Goal: Transaction & Acquisition: Purchase product/service

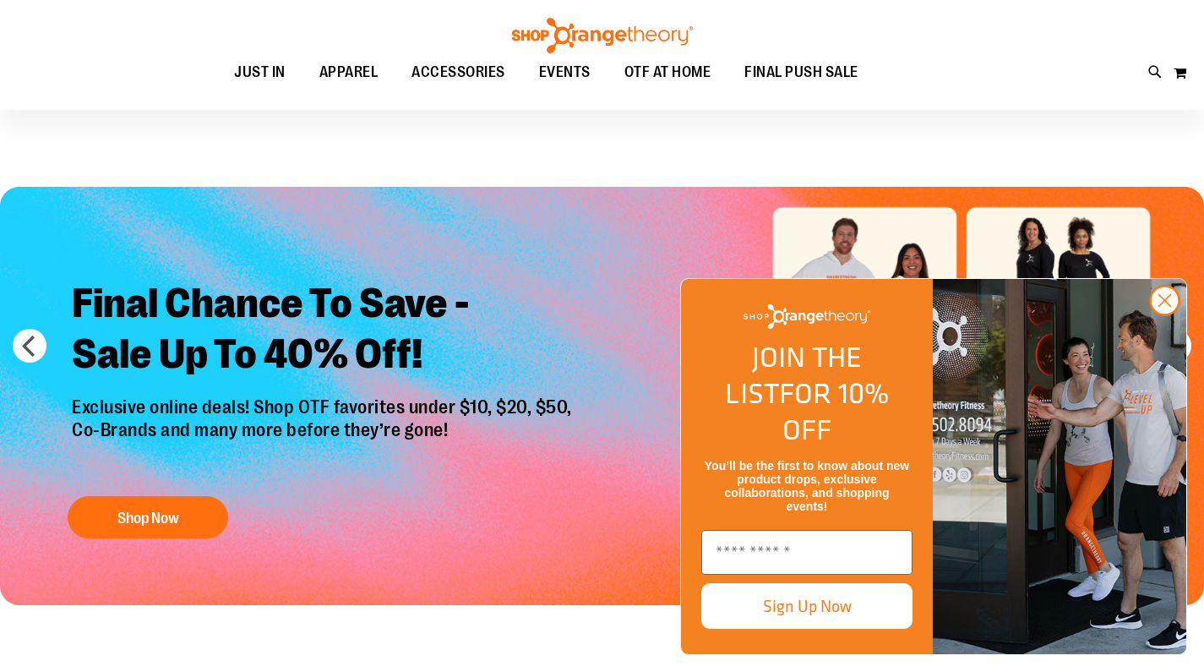
scroll to position [3, 0]
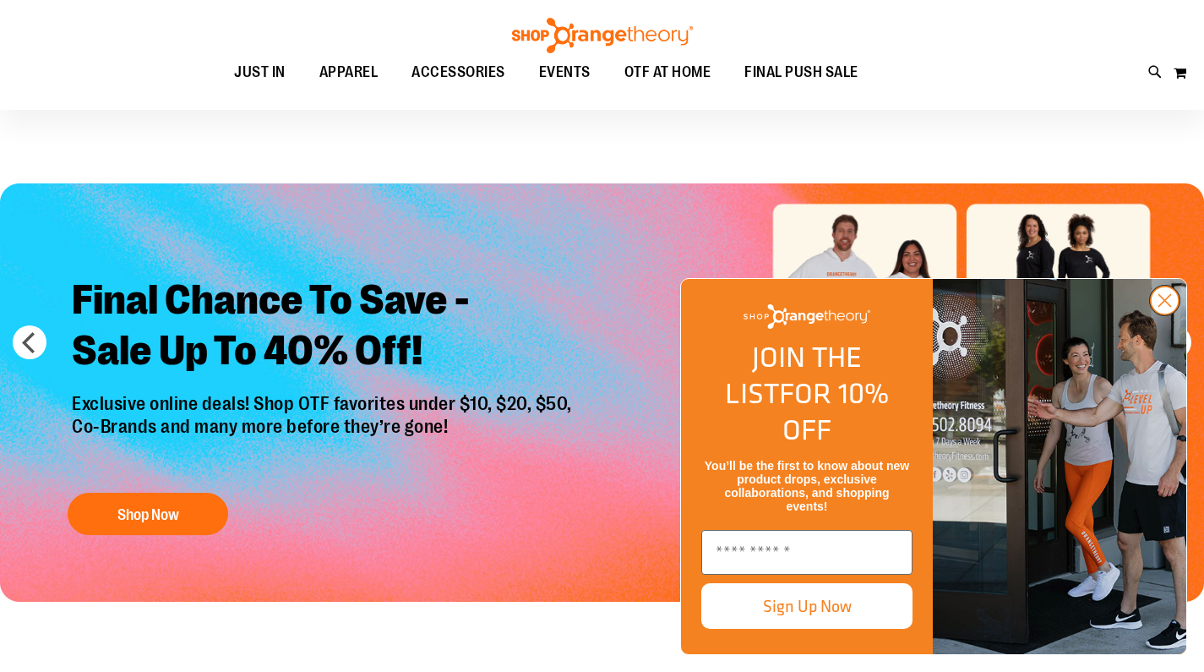
click at [1179, 314] on circle "Close dialog" at bounding box center [1165, 300] width 28 height 28
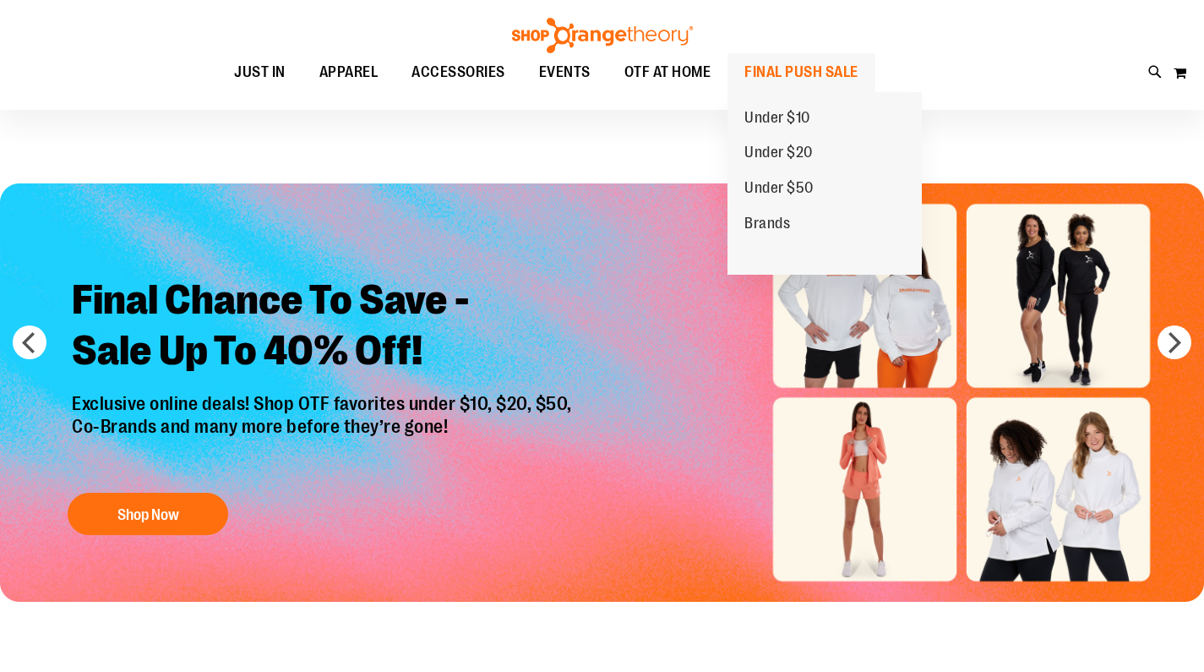
click at [799, 72] on span "FINAL PUSH SALE" at bounding box center [802, 72] width 114 height 38
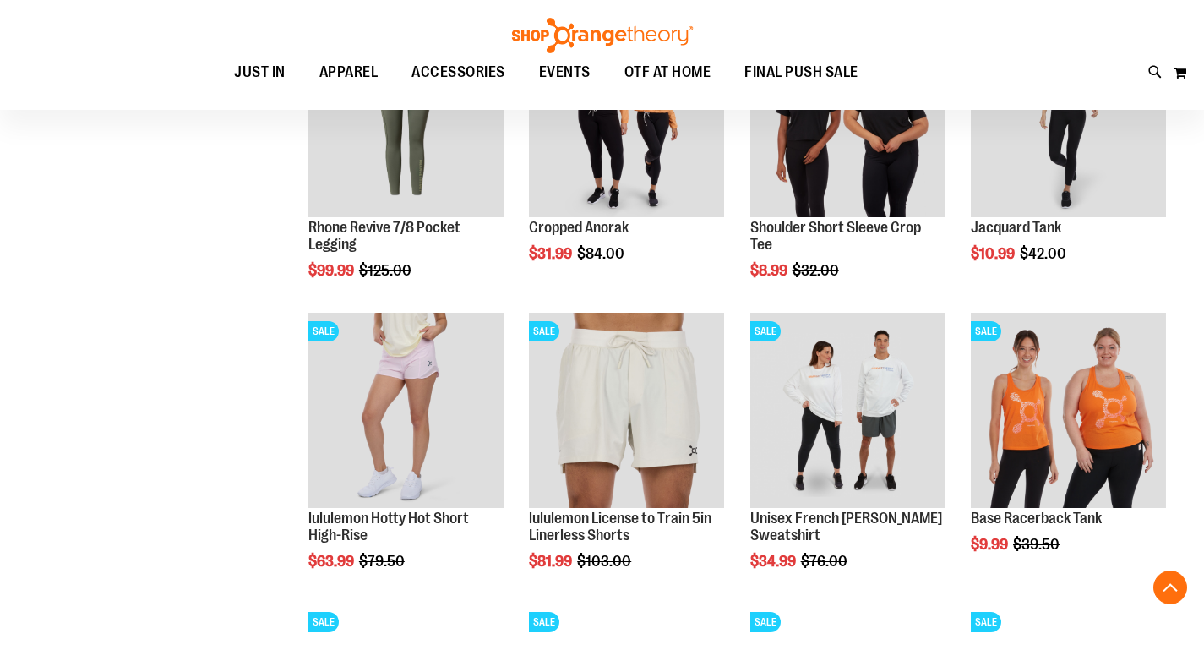
scroll to position [1195, 0]
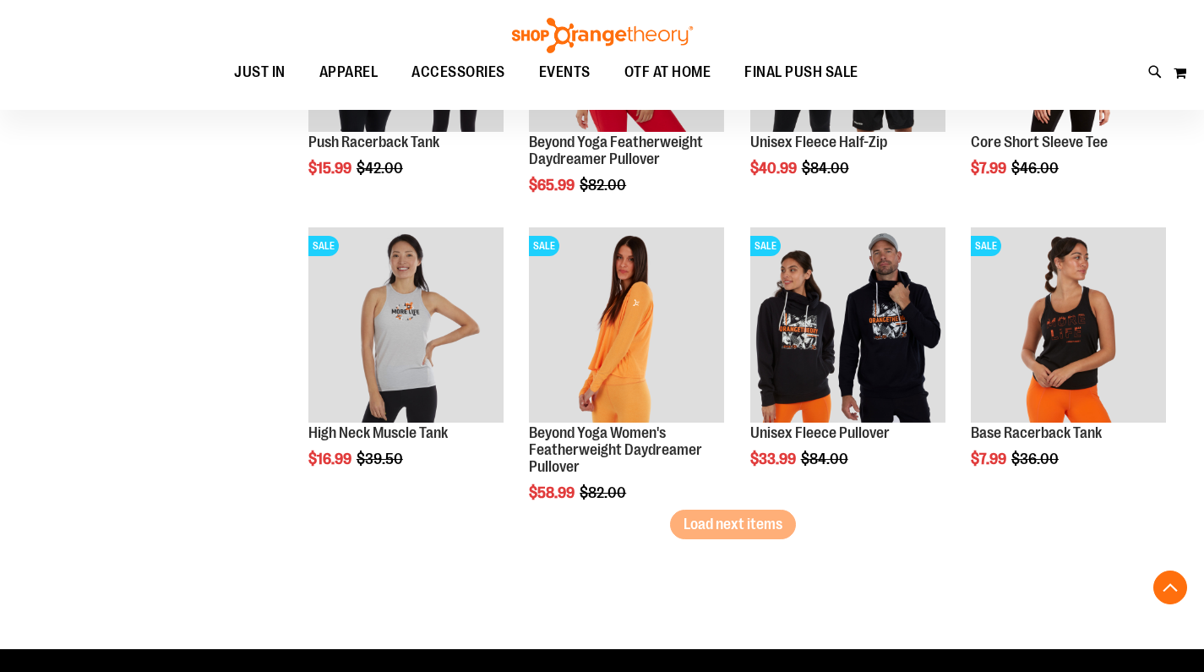
scroll to position [2457, 0]
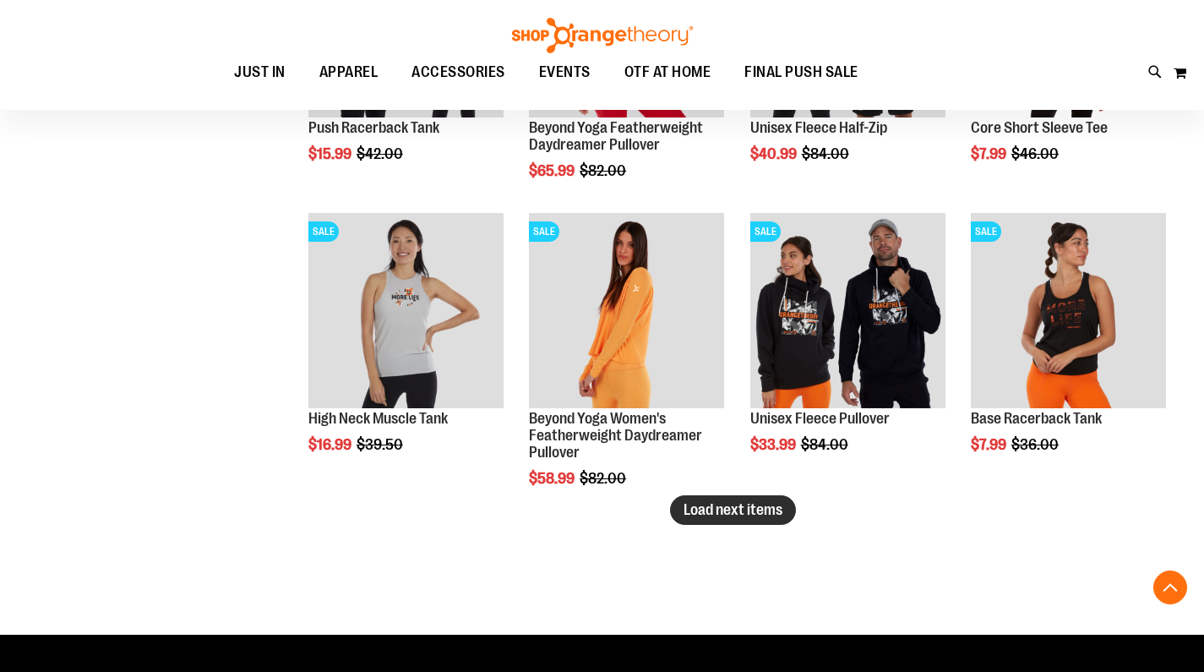
click at [764, 513] on span "Load next items" at bounding box center [733, 509] width 99 height 17
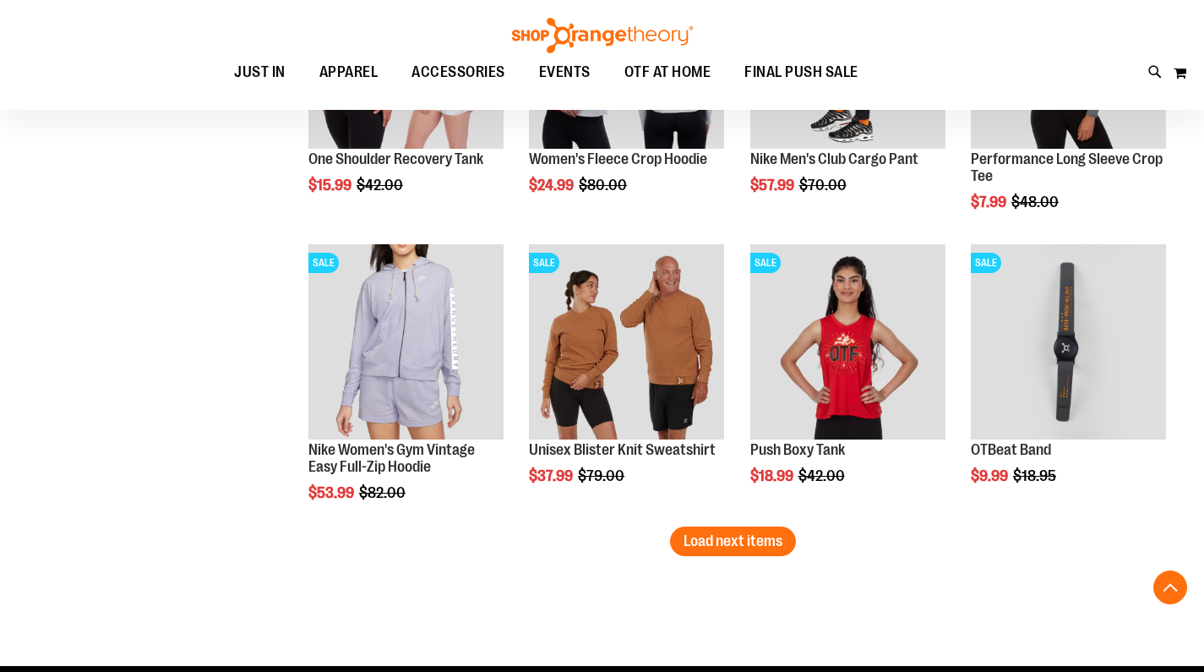
scroll to position [3300, 0]
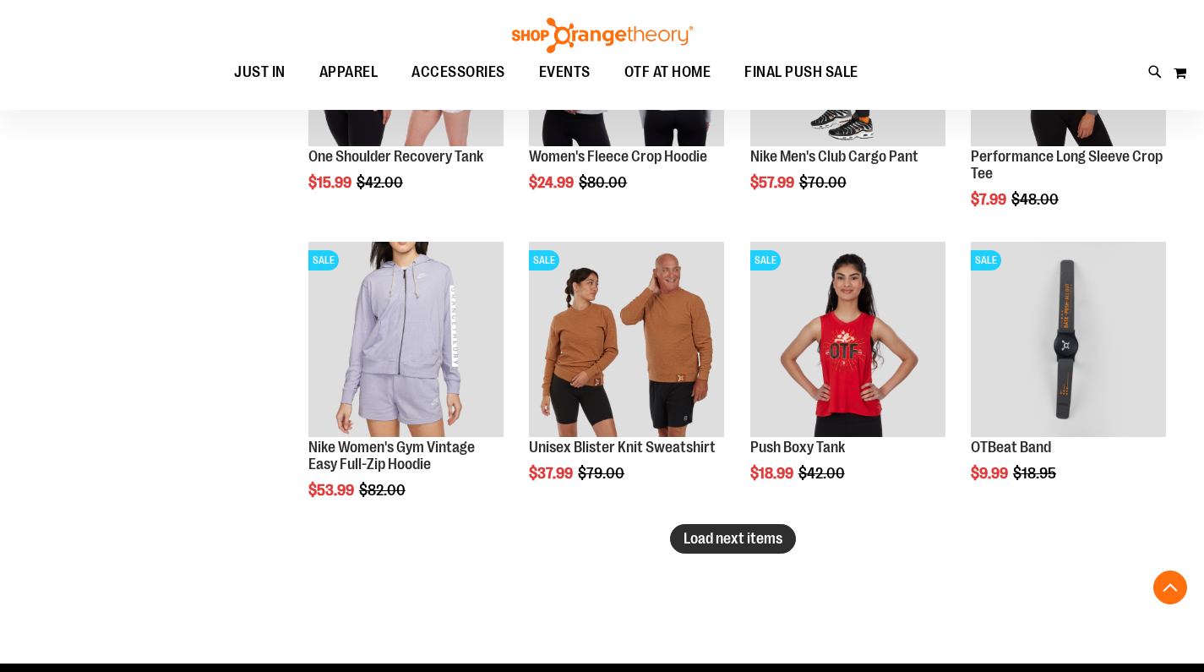
click at [708, 546] on span "Load next items" at bounding box center [733, 538] width 99 height 17
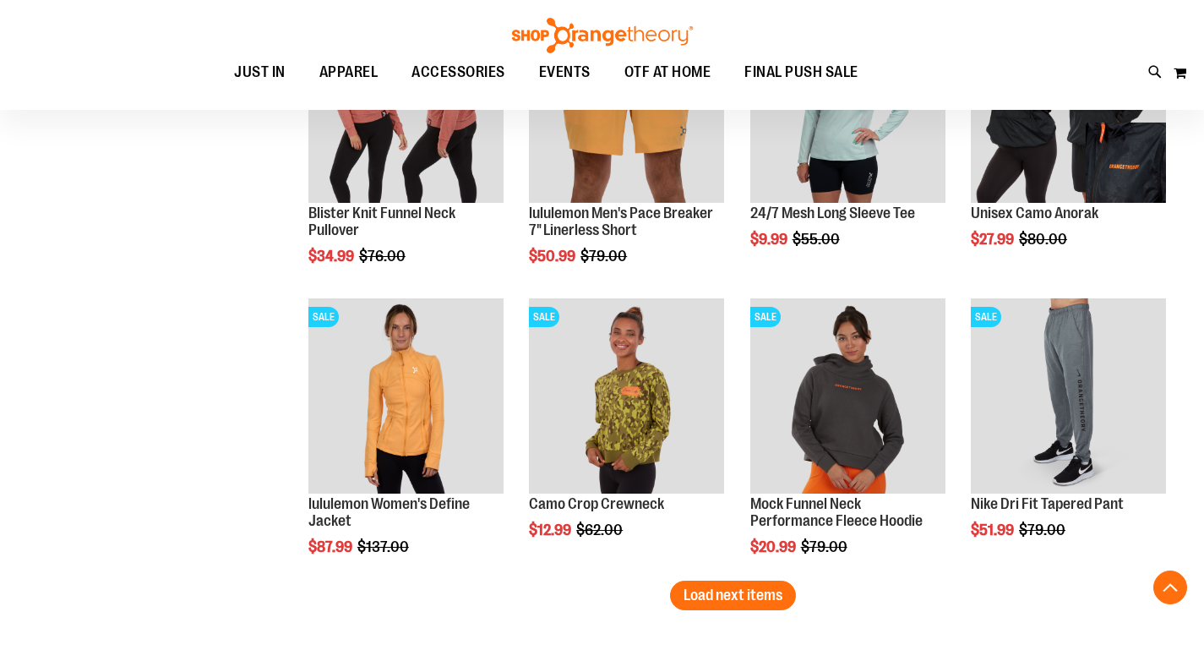
scroll to position [4131, 0]
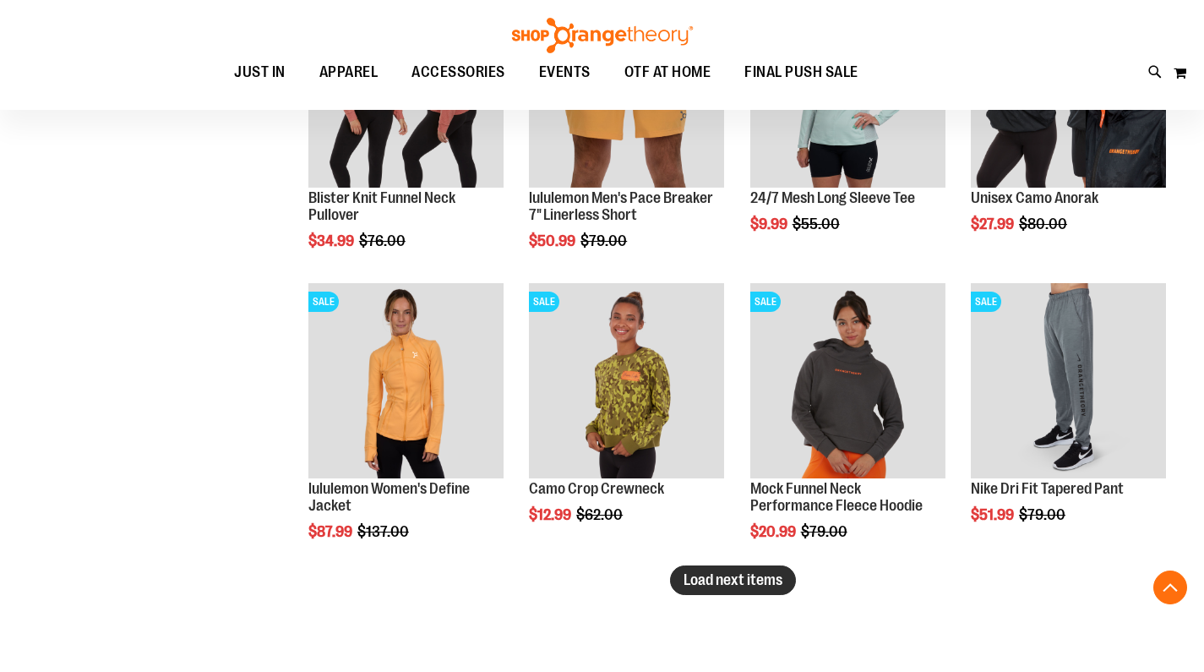
click at [761, 589] on button "Load next items" at bounding box center [733, 580] width 126 height 30
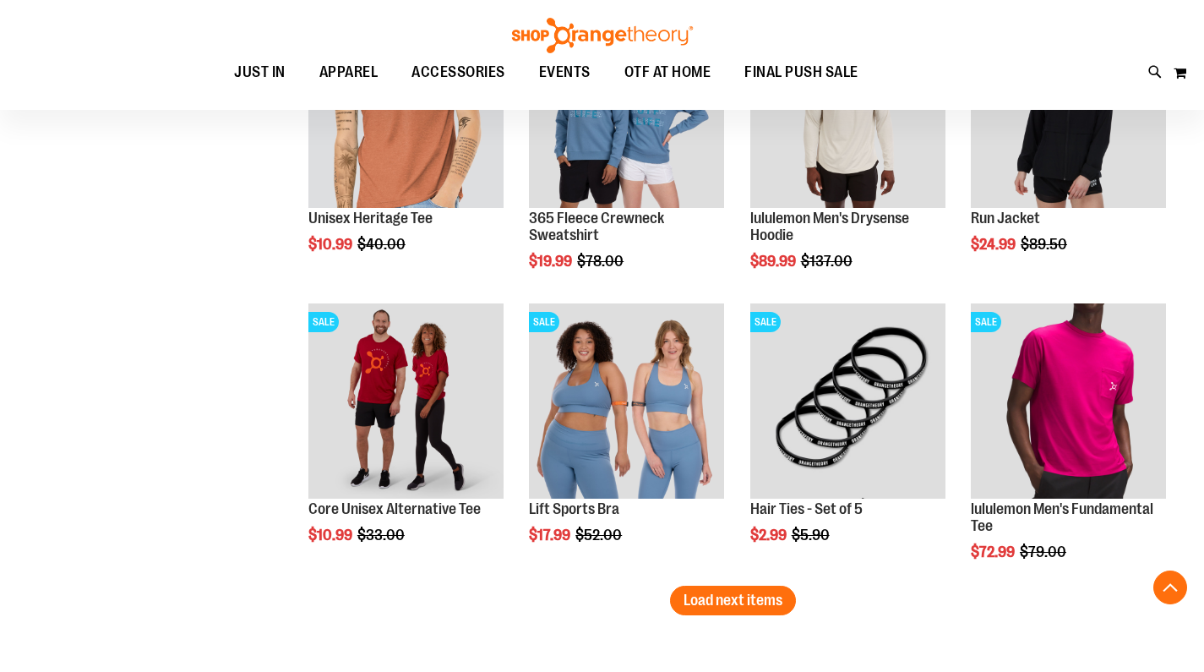
scroll to position [4985, 0]
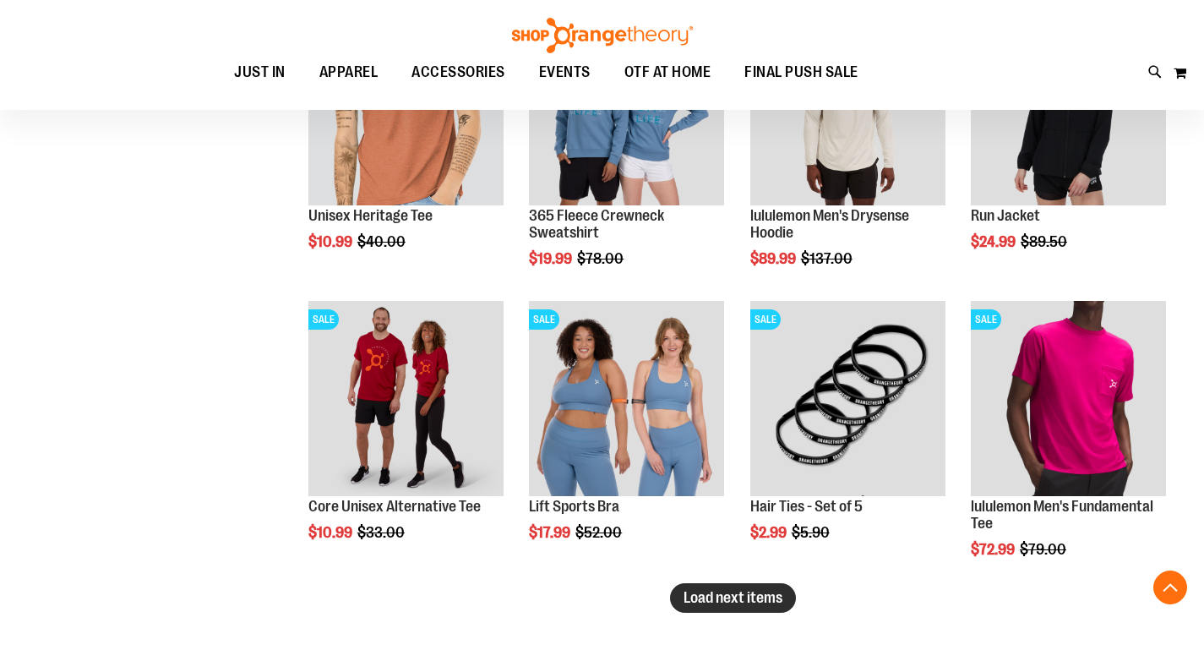
click at [726, 598] on span "Load next items" at bounding box center [733, 597] width 99 height 17
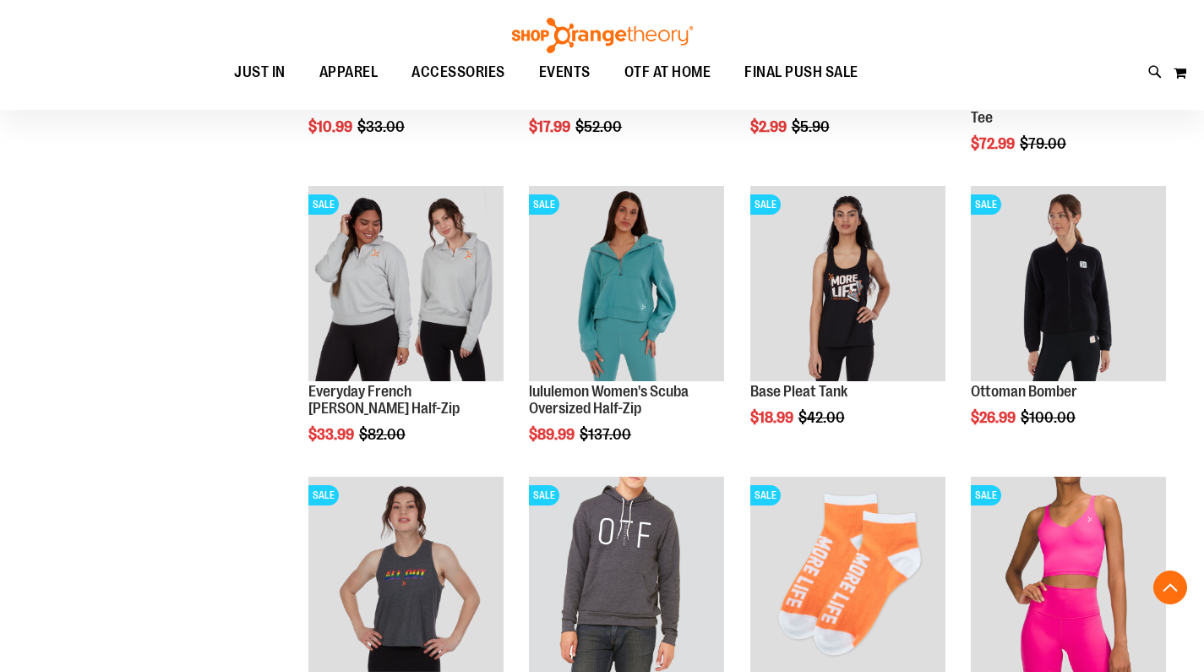
scroll to position [5399, 0]
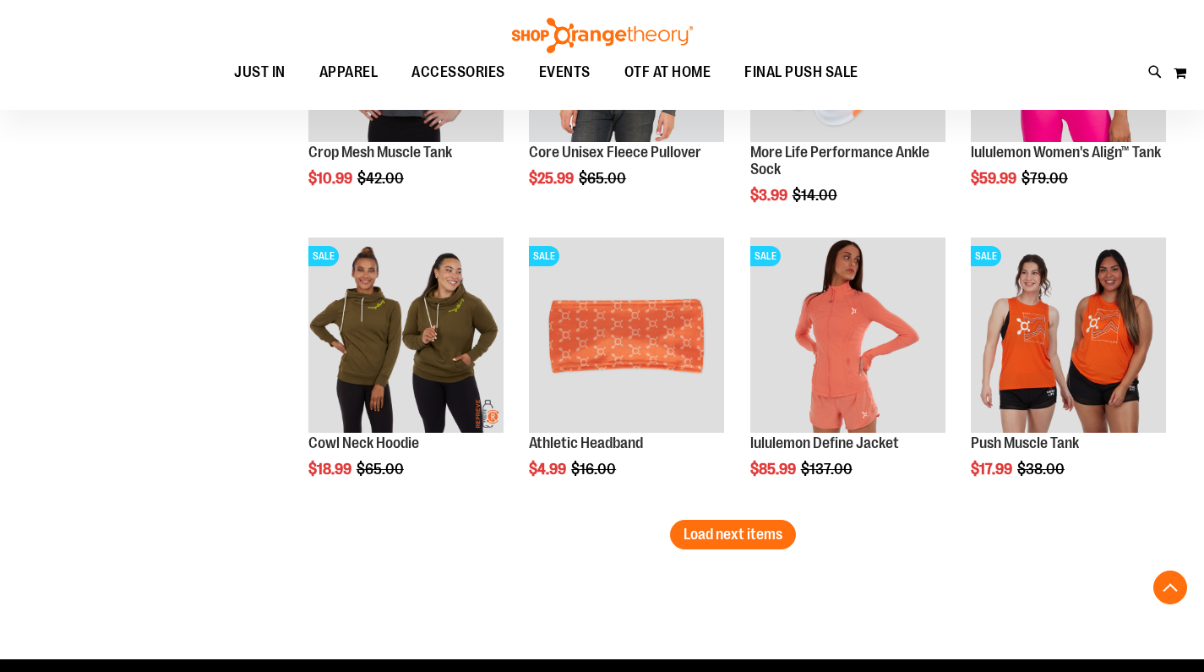
scroll to position [5993, 0]
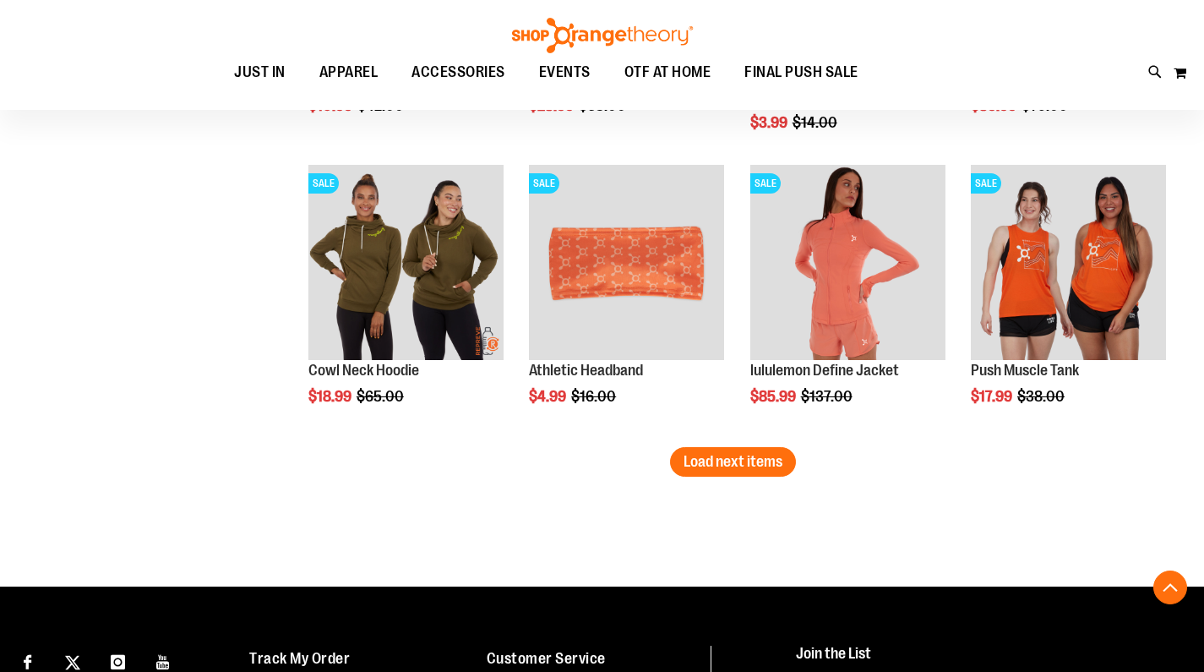
click at [709, 459] on span "Load next items" at bounding box center [733, 461] width 99 height 17
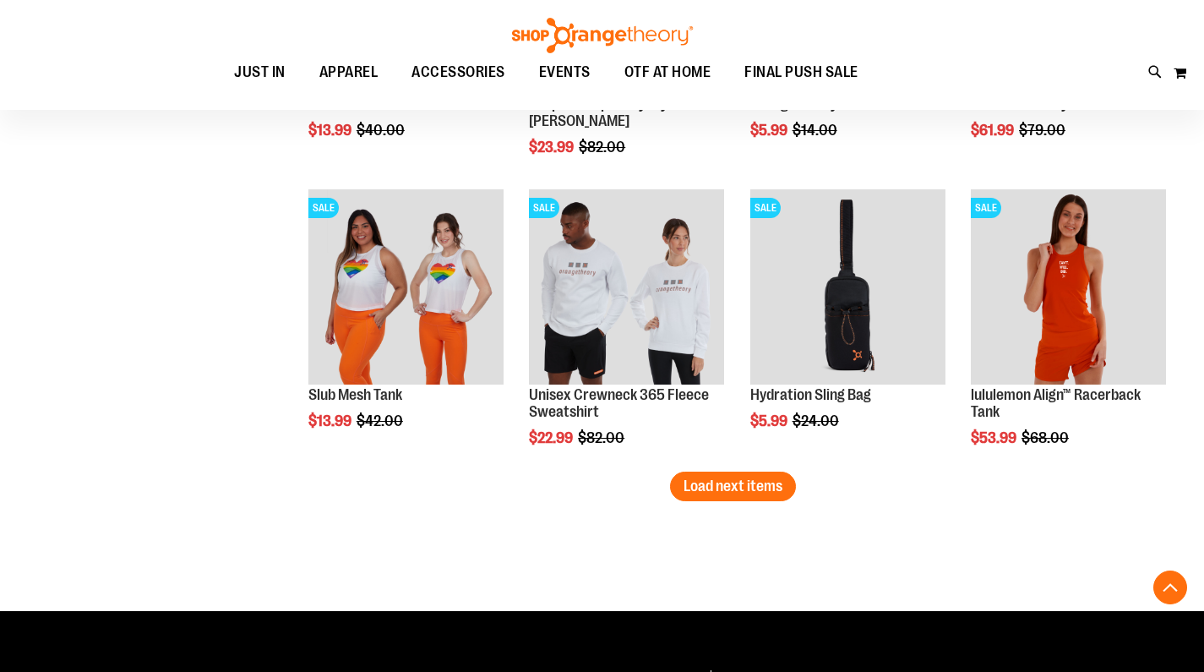
scroll to position [6844, 0]
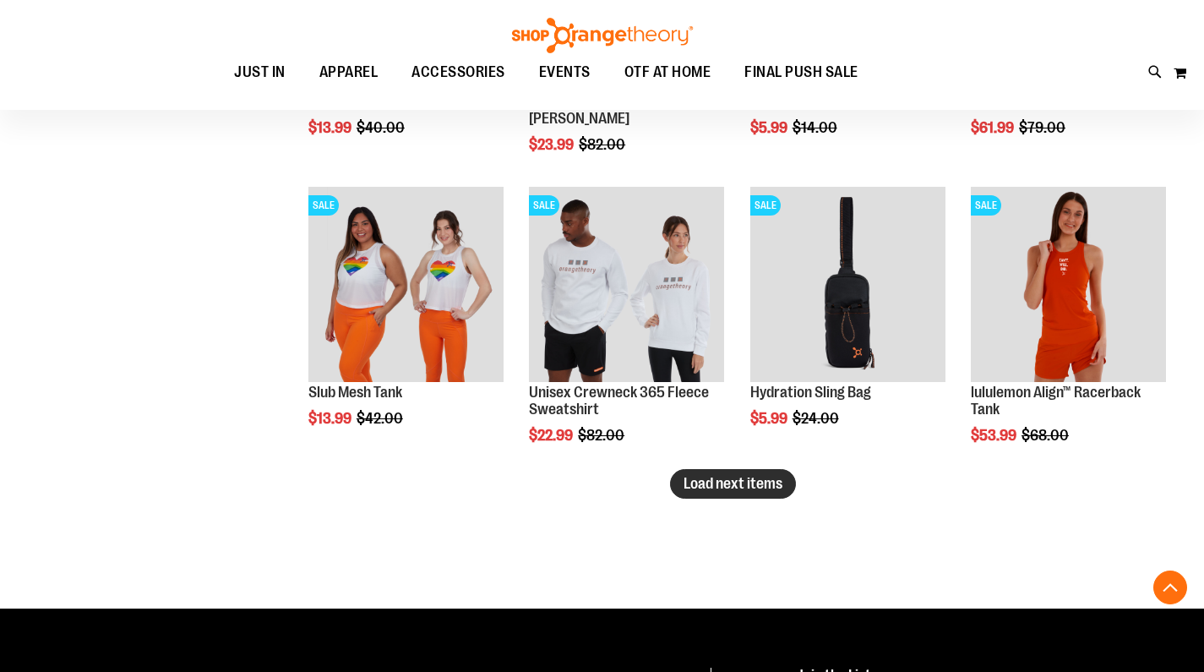
click at [700, 490] on span "Load next items" at bounding box center [733, 483] width 99 height 17
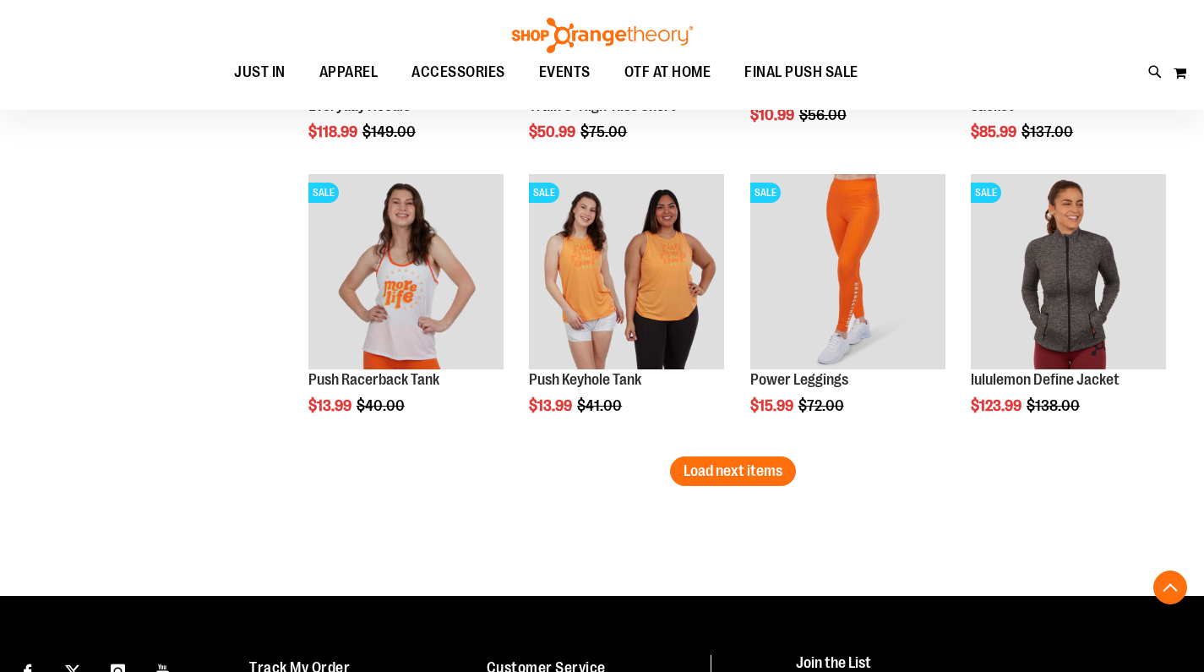
scroll to position [7737, 0]
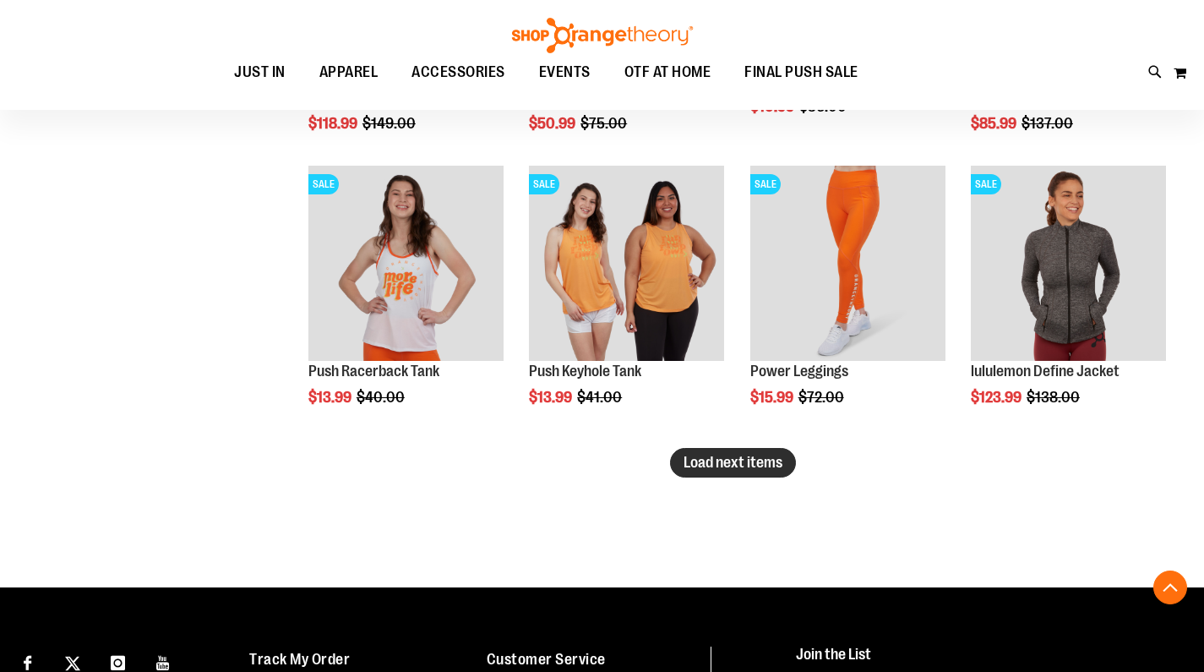
click at [767, 467] on span "Load next items" at bounding box center [733, 462] width 99 height 17
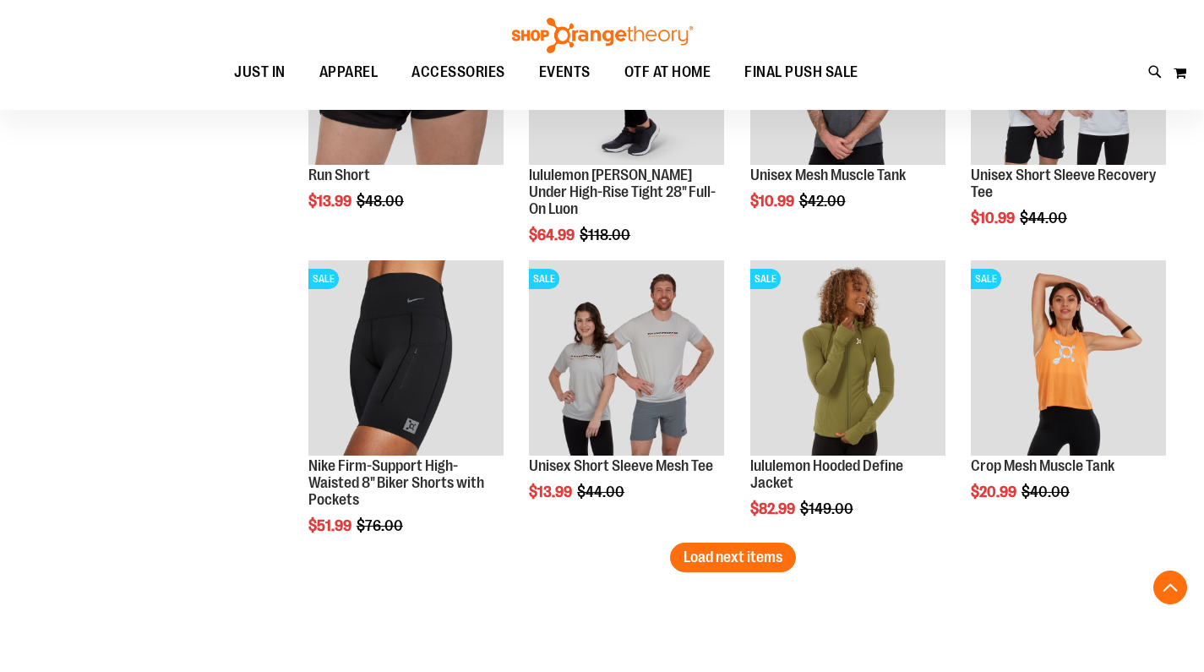
scroll to position [8514, 0]
click at [735, 569] on button "Load next items" at bounding box center [733, 558] width 126 height 30
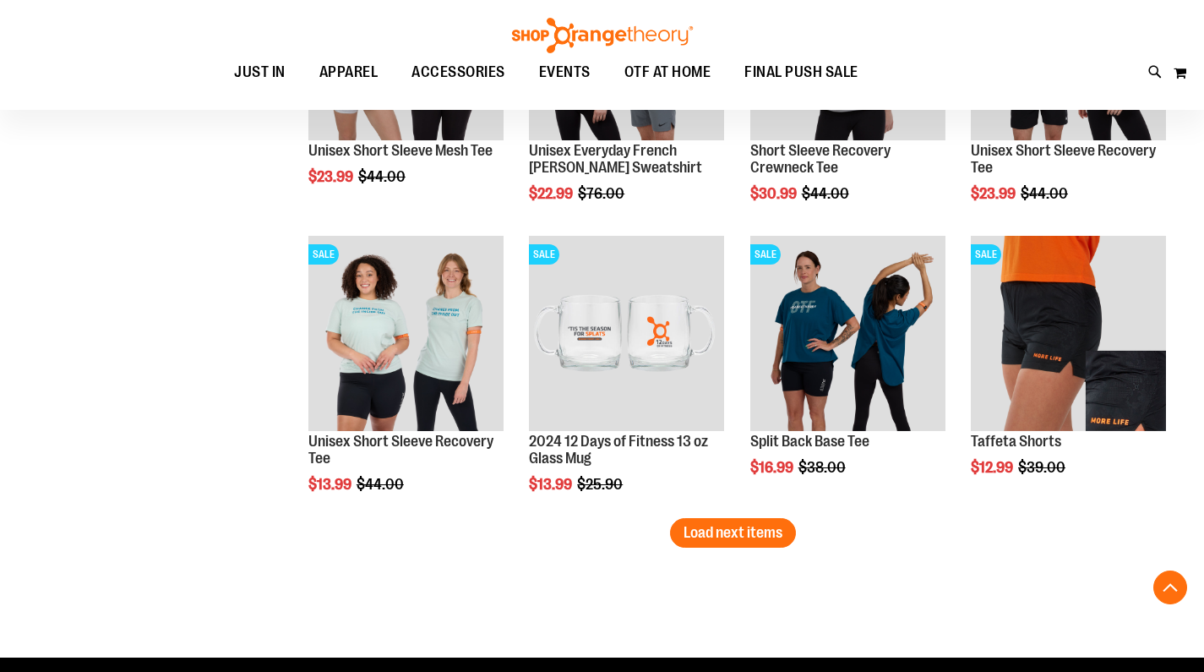
scroll to position [9484, 0]
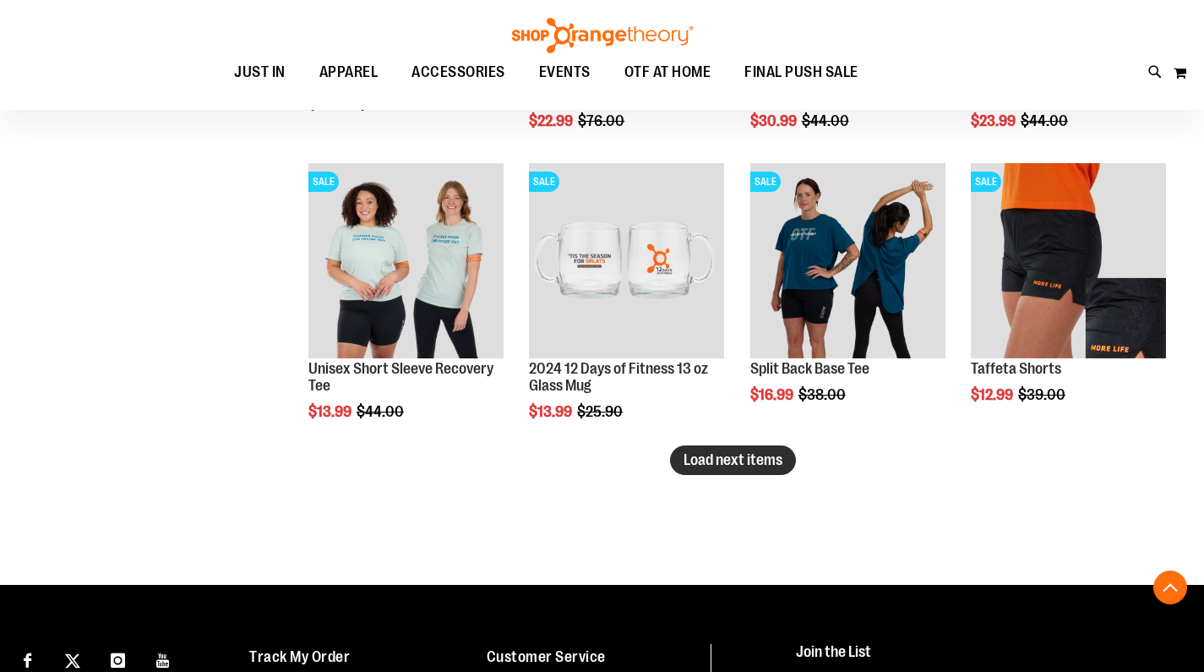
click at [718, 472] on button "Load next items" at bounding box center [733, 460] width 126 height 30
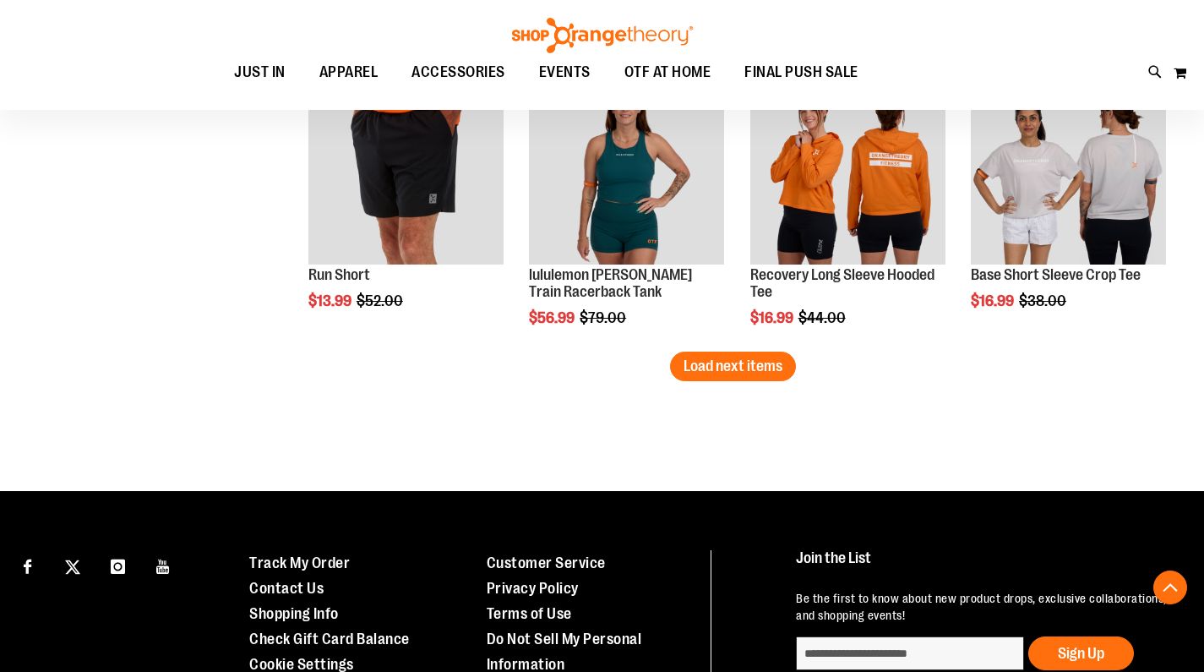
scroll to position [10452, 0]
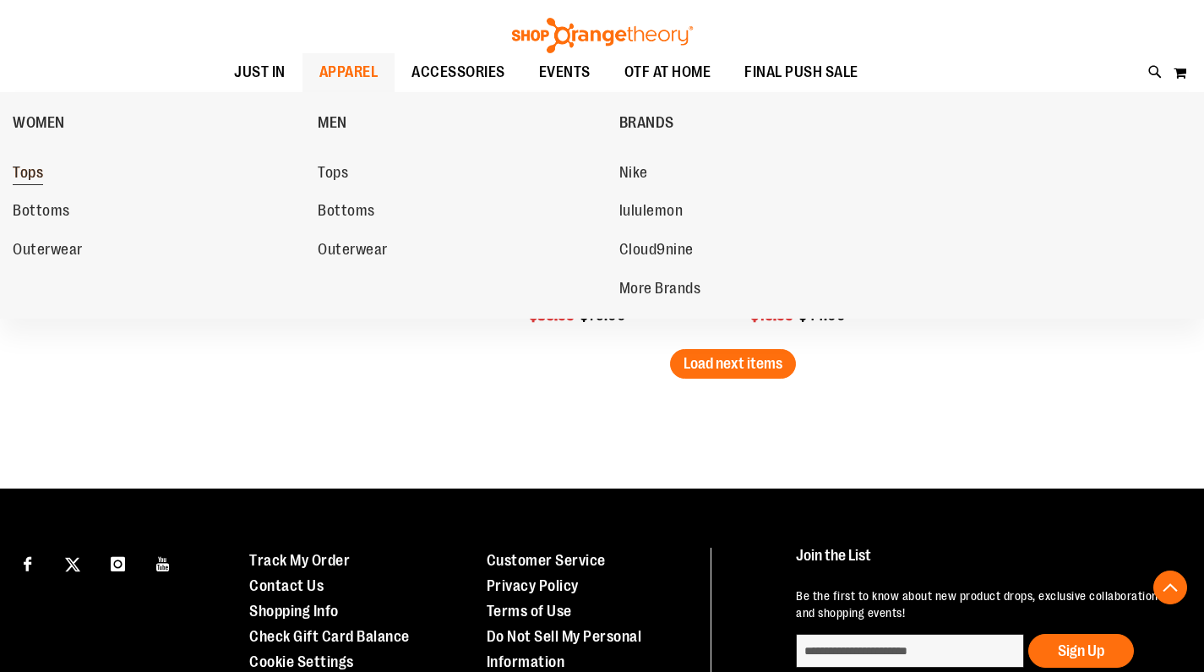
click at [46, 169] on link "Tops" at bounding box center [157, 173] width 288 height 30
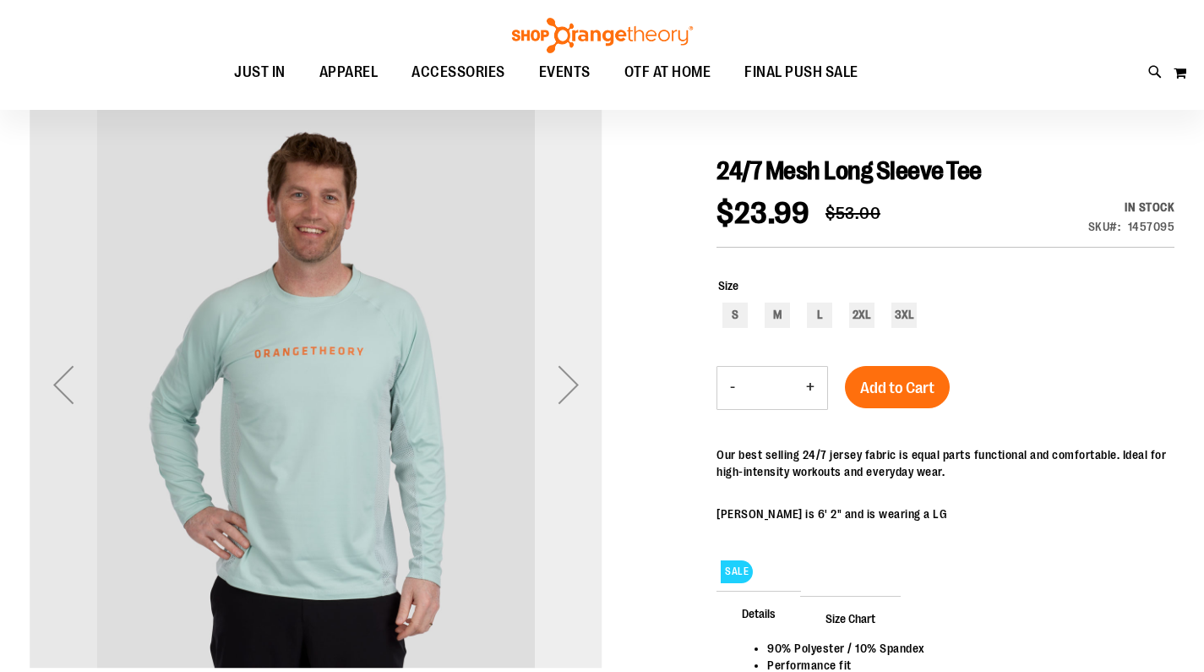
scroll to position [153, 0]
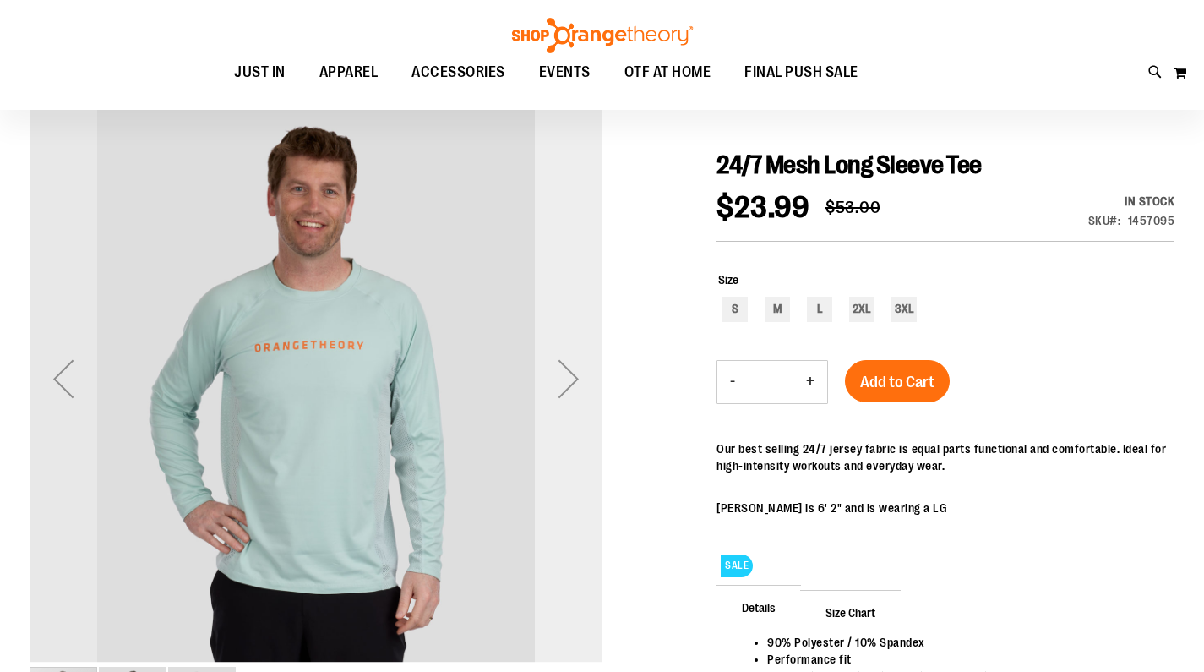
click at [559, 378] on div "Next" at bounding box center [569, 379] width 68 height 68
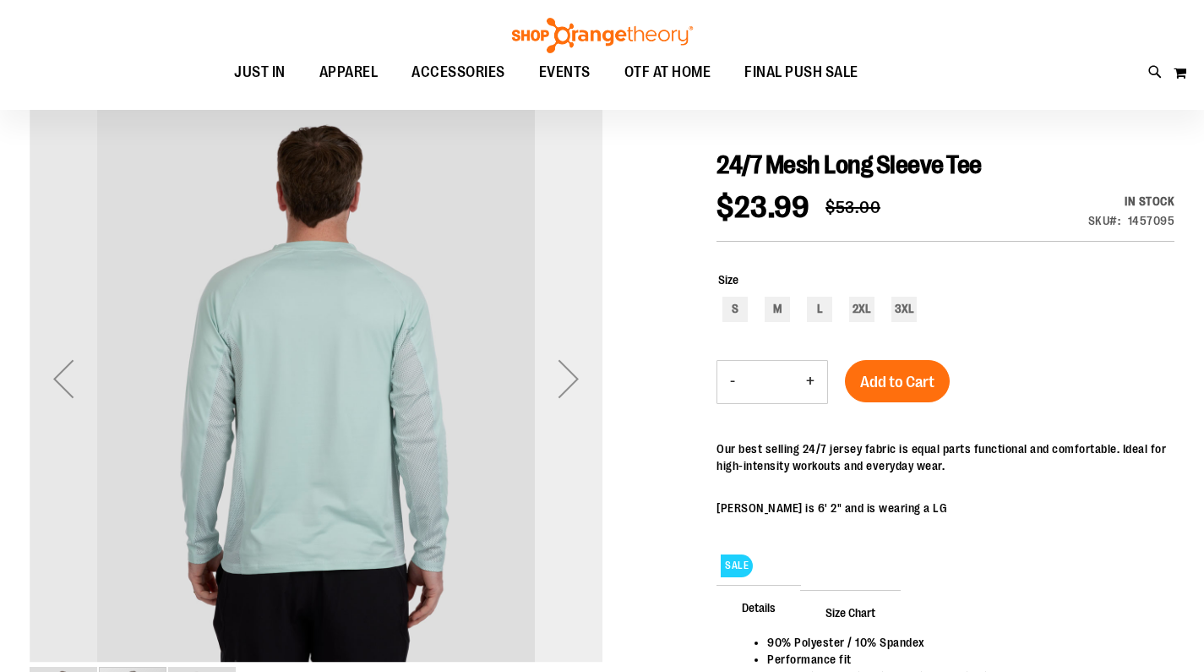
click at [559, 378] on div "Next" at bounding box center [569, 379] width 68 height 68
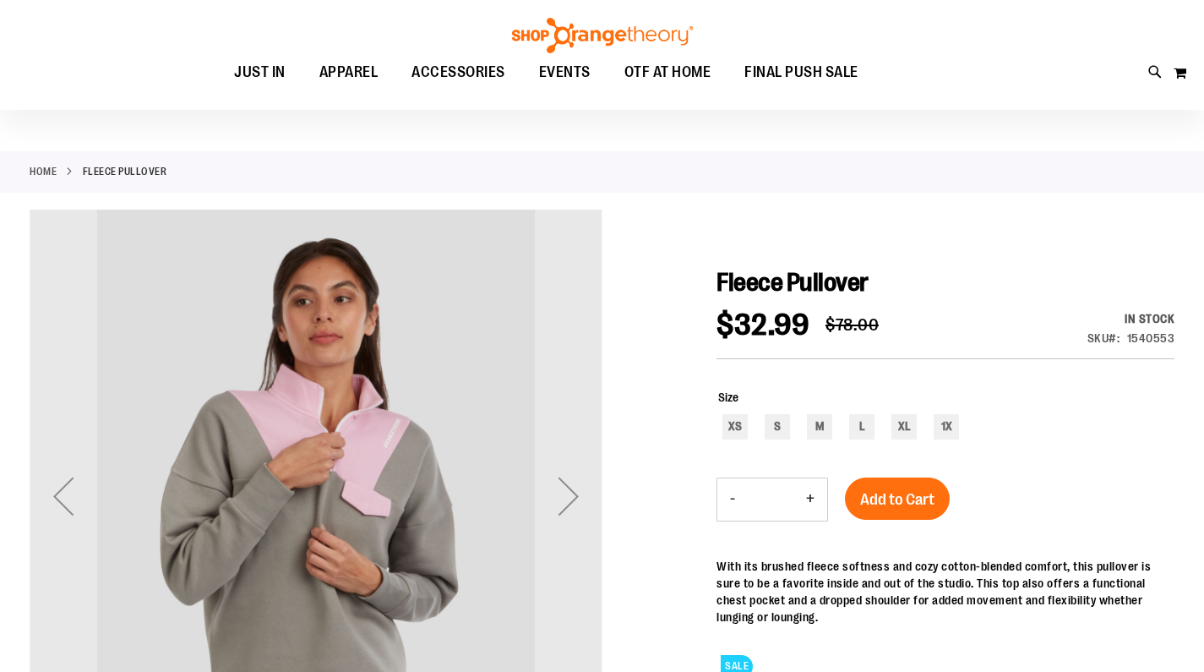
scroll to position [158, 0]
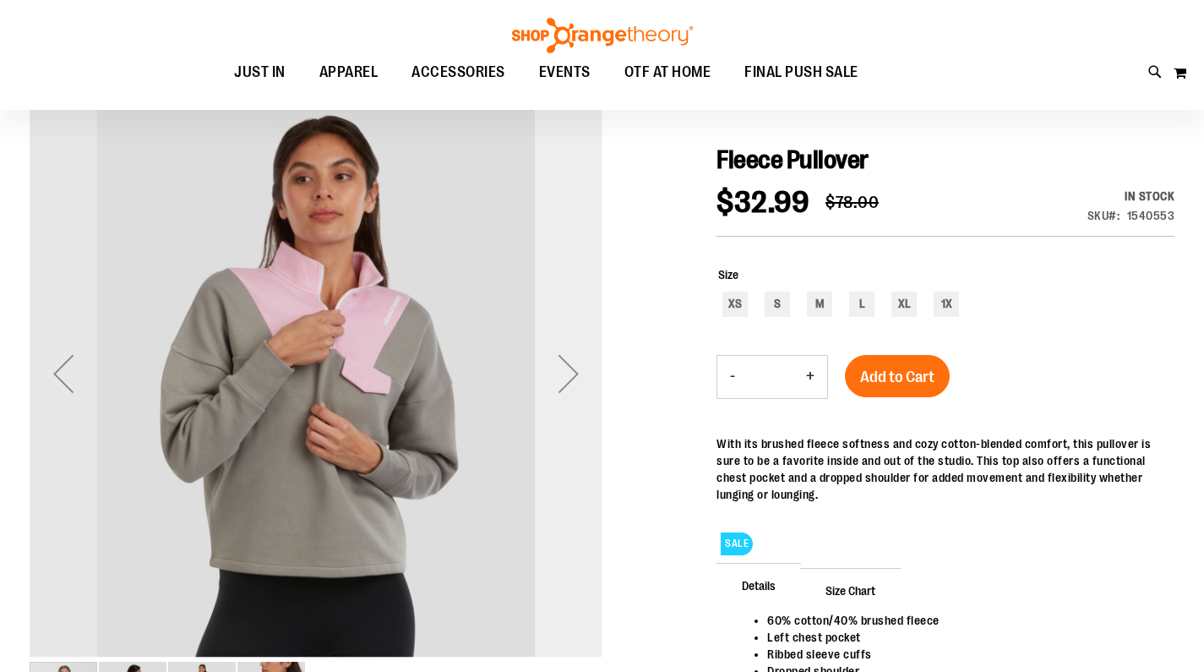
click at [580, 382] on div "Next" at bounding box center [569, 374] width 68 height 68
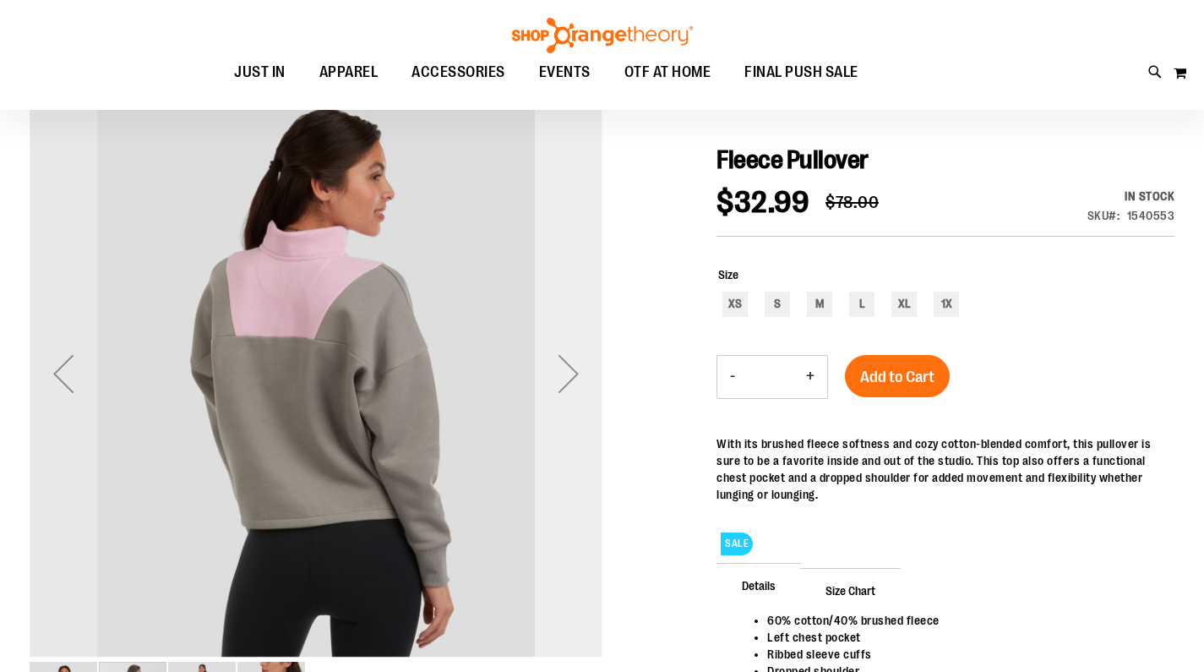
click at [580, 382] on div "Next" at bounding box center [569, 374] width 68 height 68
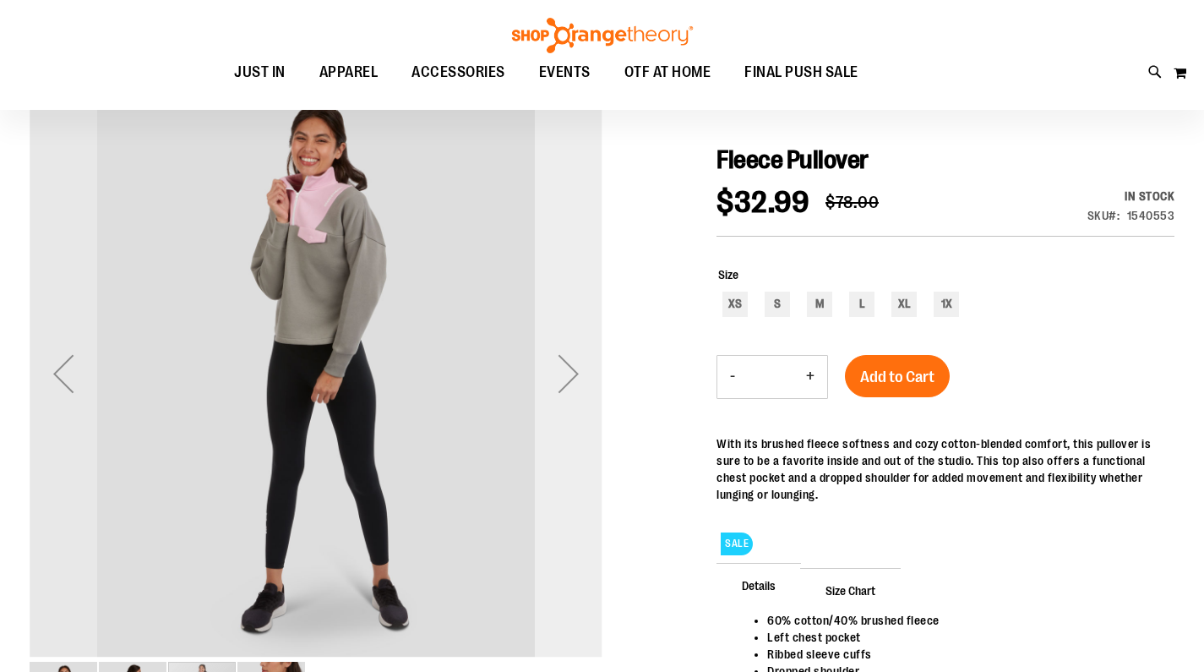
click at [570, 374] on div "Next" at bounding box center [569, 374] width 68 height 68
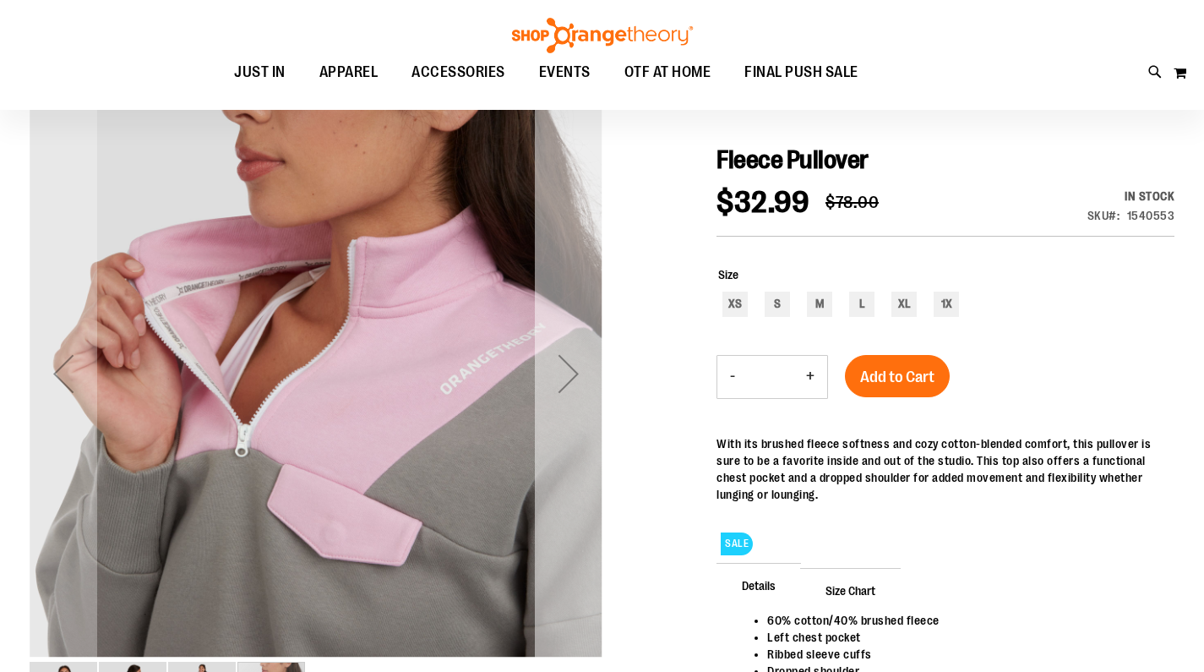
click at [570, 374] on div "Next" at bounding box center [569, 374] width 68 height 68
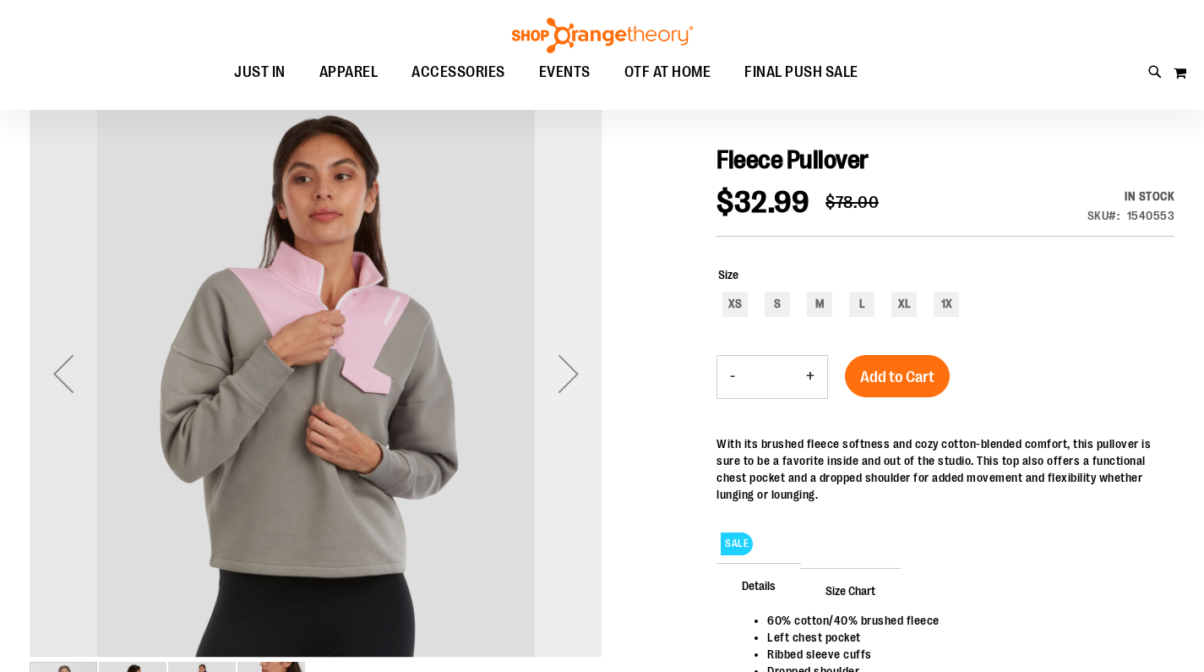
click at [570, 374] on div "Next" at bounding box center [569, 374] width 68 height 68
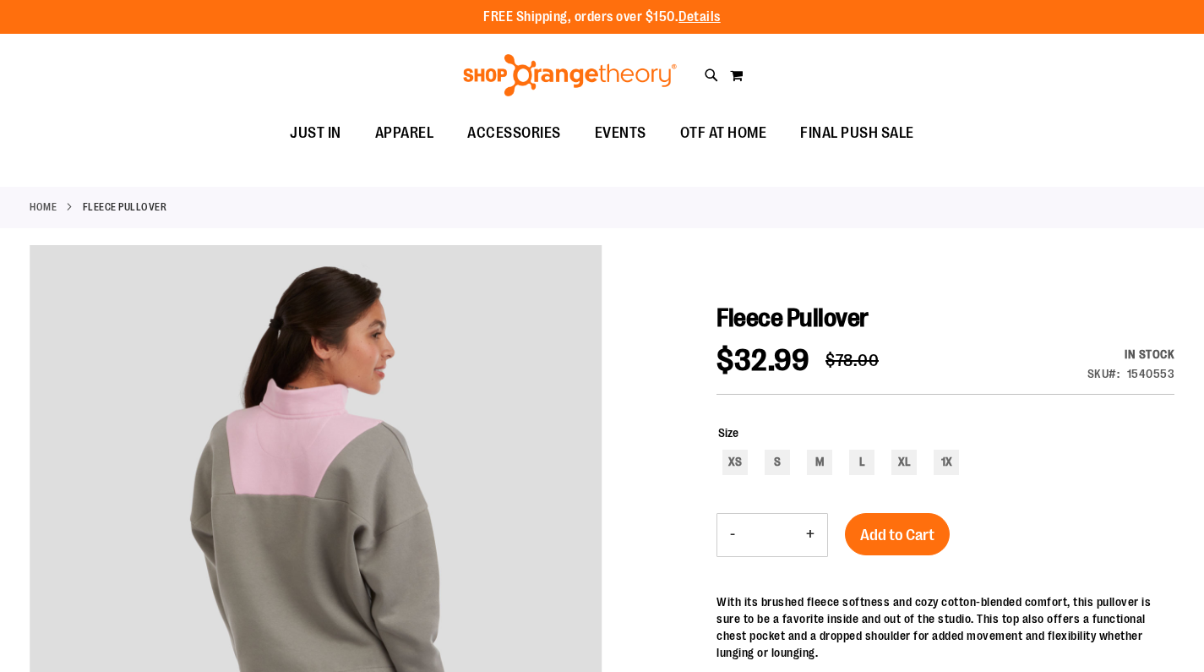
scroll to position [0, 0]
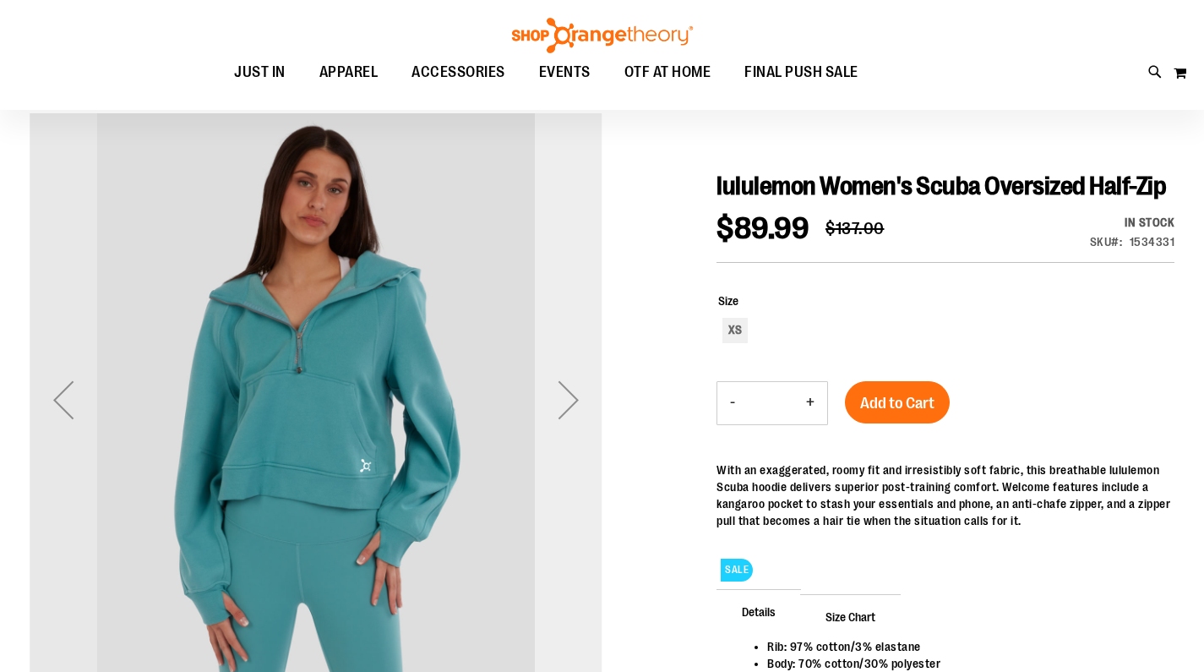
scroll to position [125, 0]
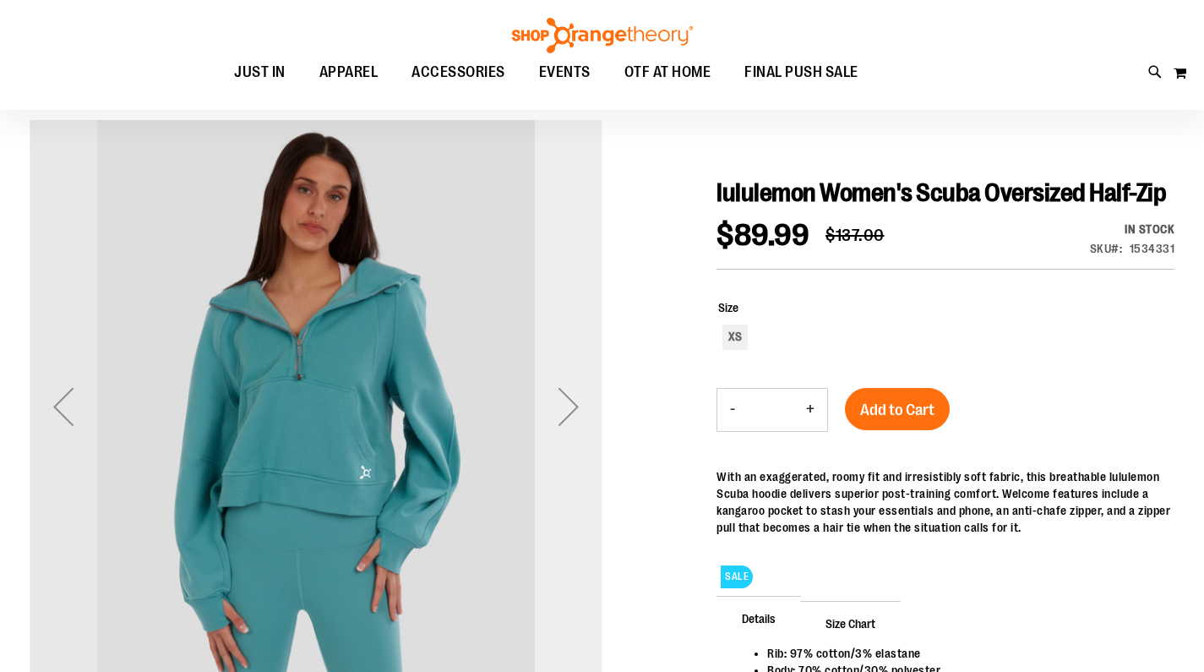
click at [570, 401] on div "Next" at bounding box center [569, 407] width 68 height 68
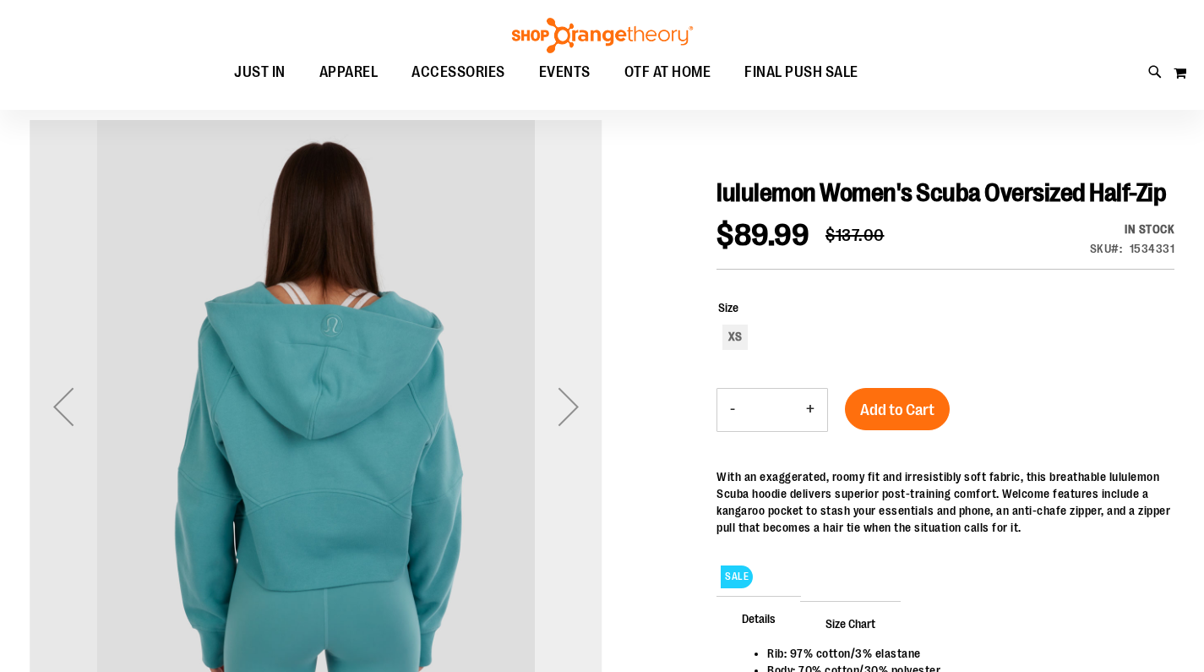
click at [570, 401] on div "Next" at bounding box center [569, 407] width 68 height 68
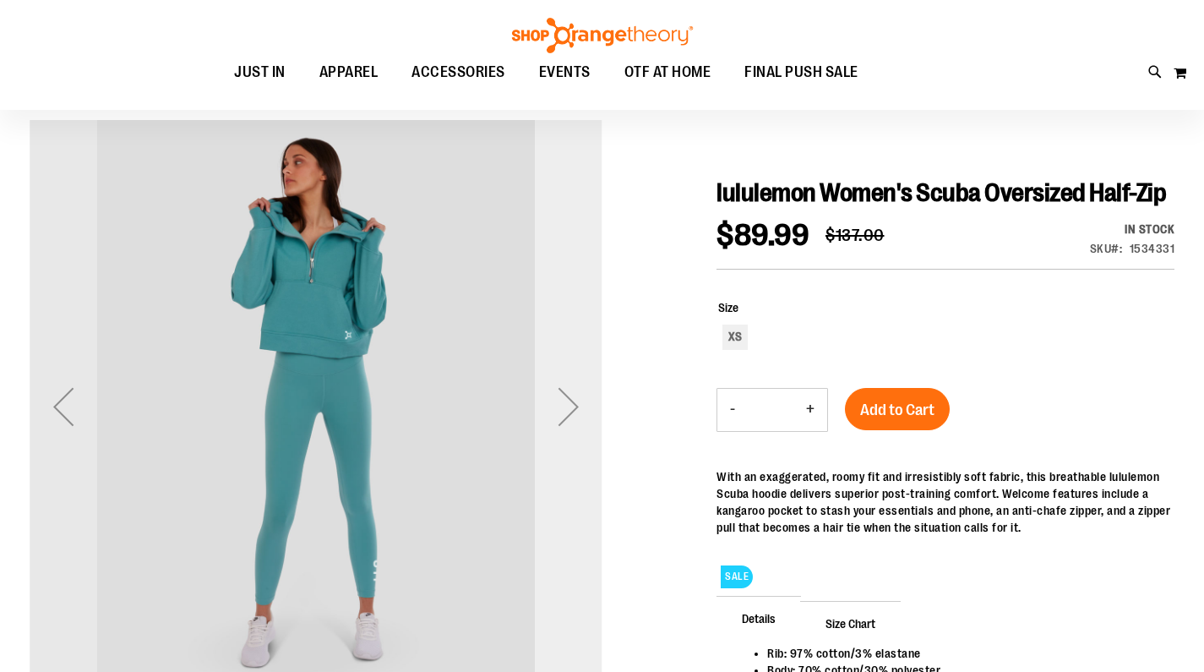
click at [570, 401] on div "Next" at bounding box center [569, 407] width 68 height 68
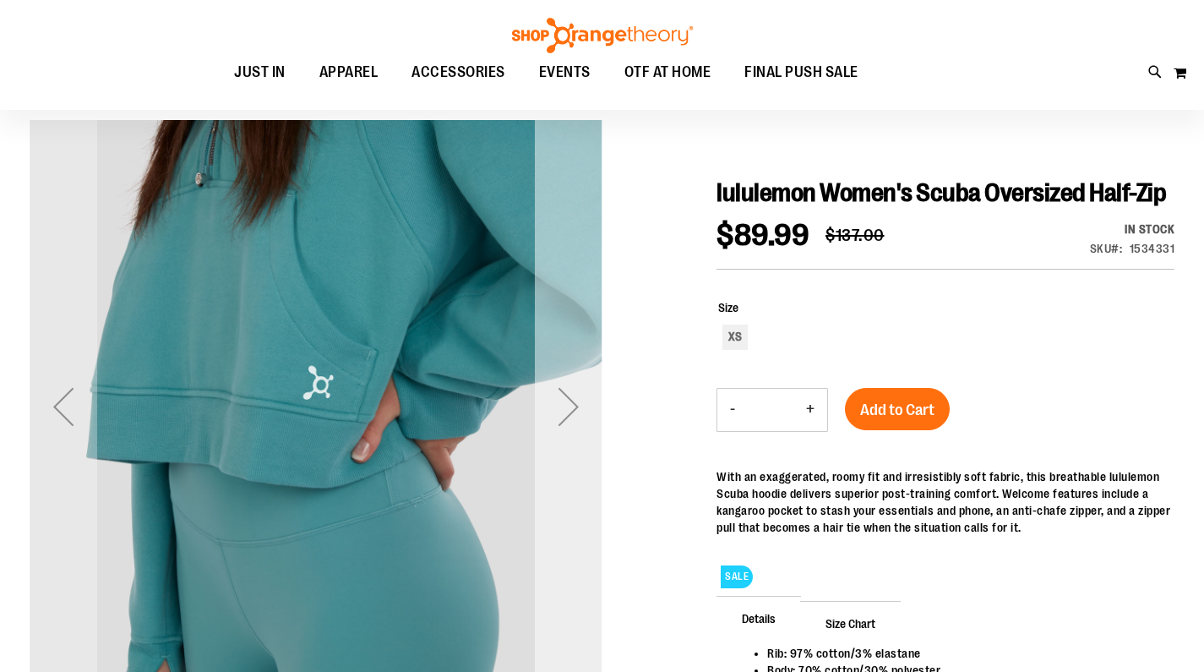
click at [570, 401] on div "Next" at bounding box center [569, 407] width 68 height 68
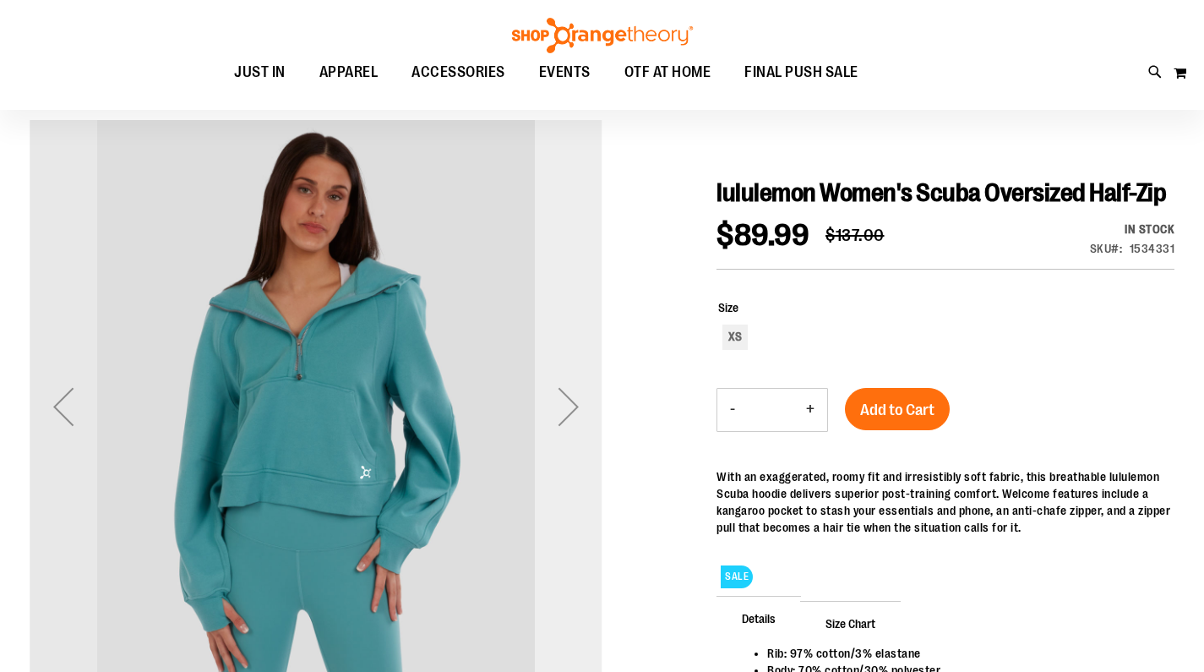
click at [570, 401] on div "Next" at bounding box center [569, 407] width 68 height 68
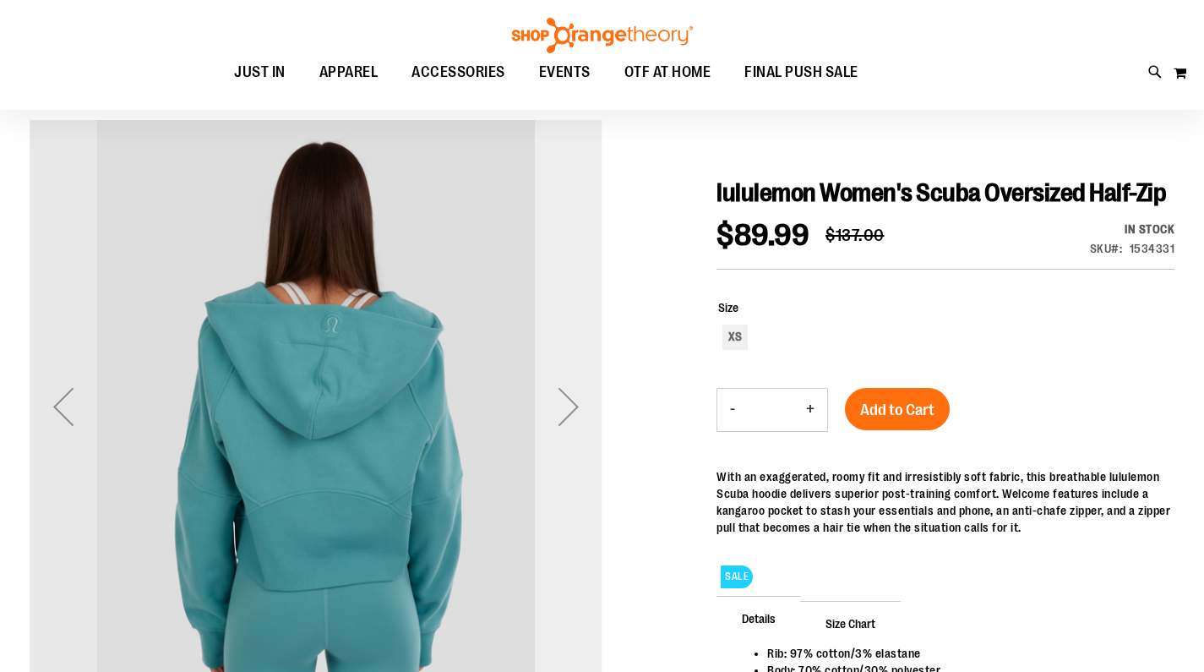
click at [570, 401] on div "Next" at bounding box center [569, 407] width 68 height 68
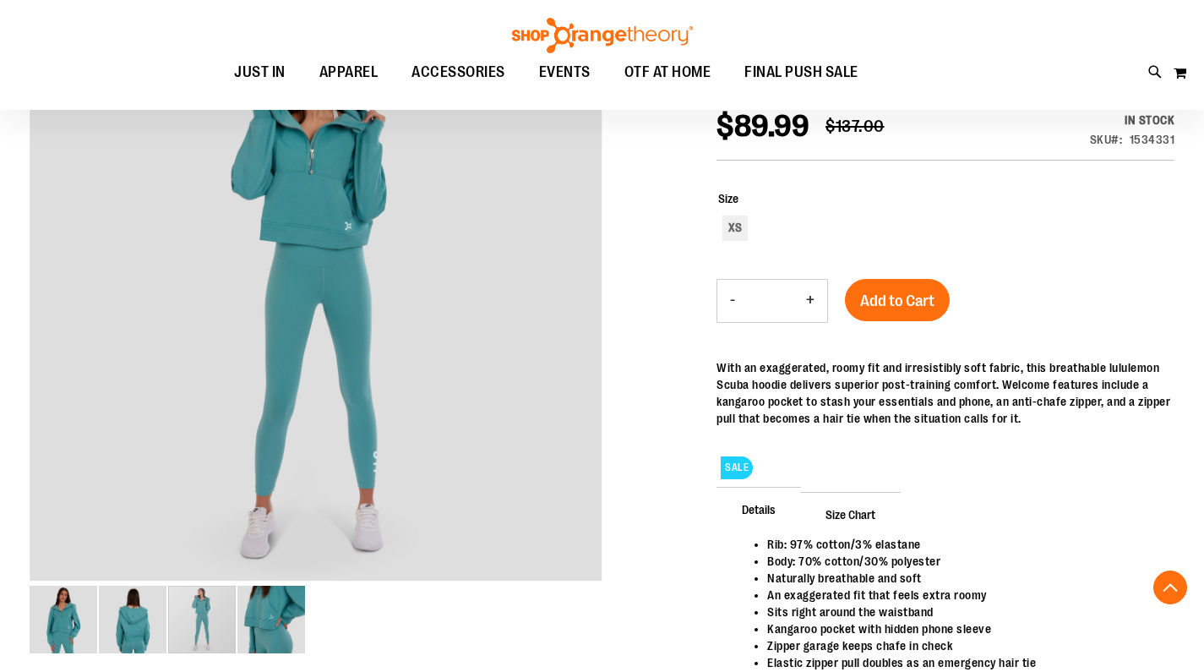
scroll to position [139, 0]
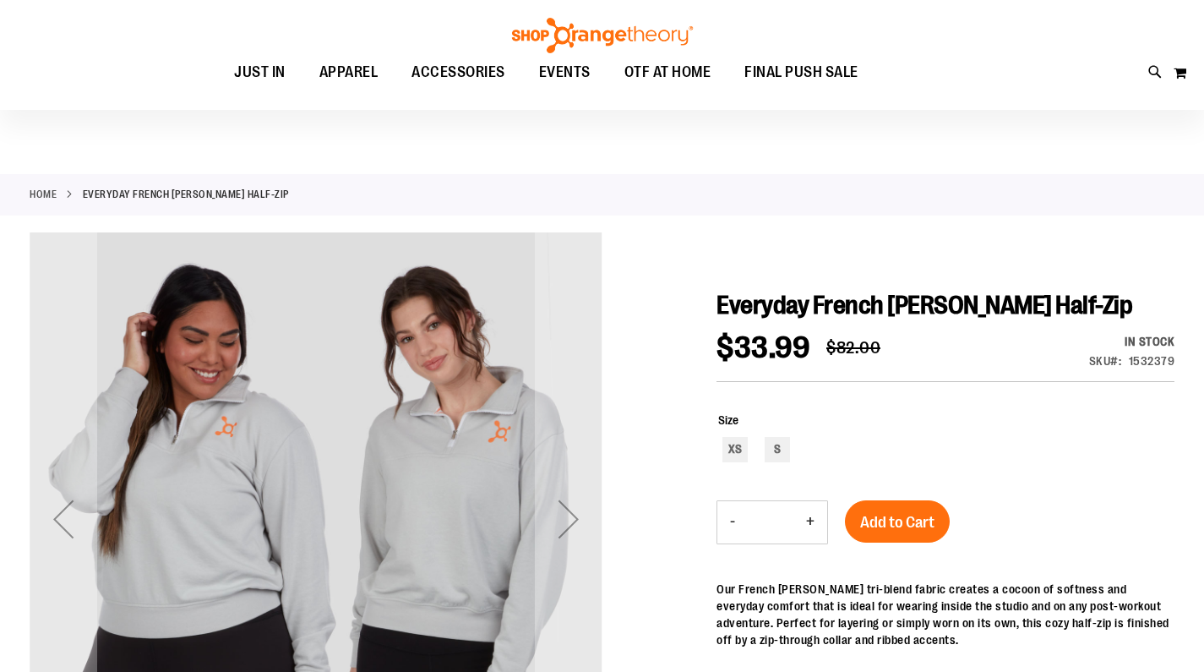
scroll to position [18, 0]
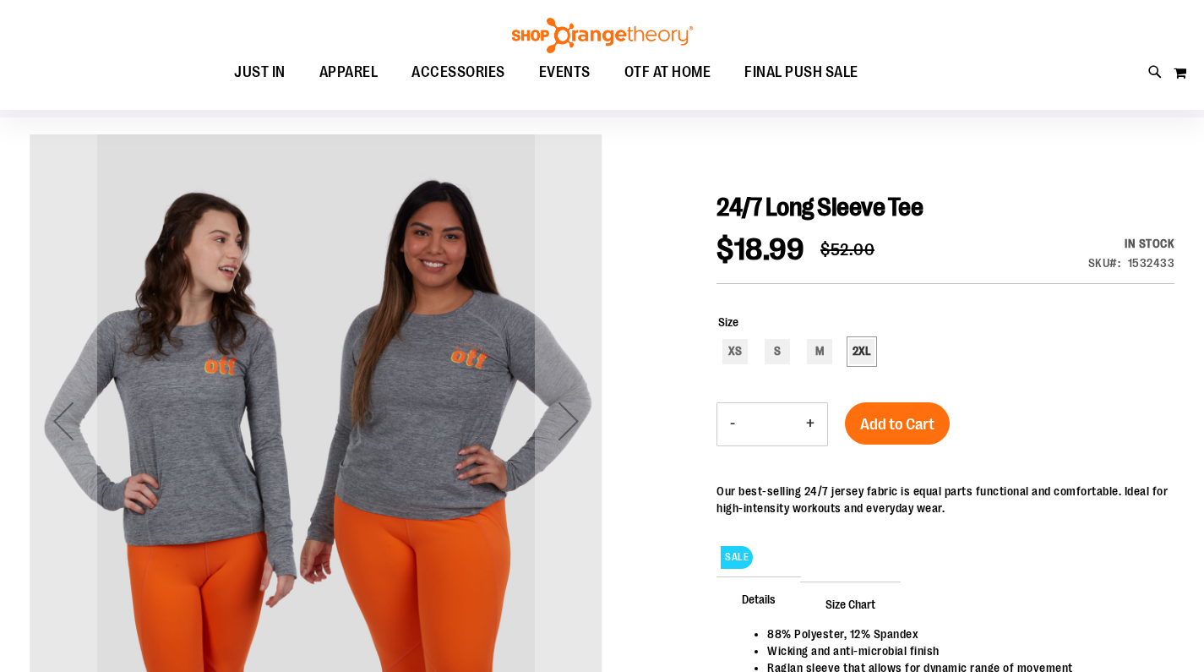
scroll to position [117, 0]
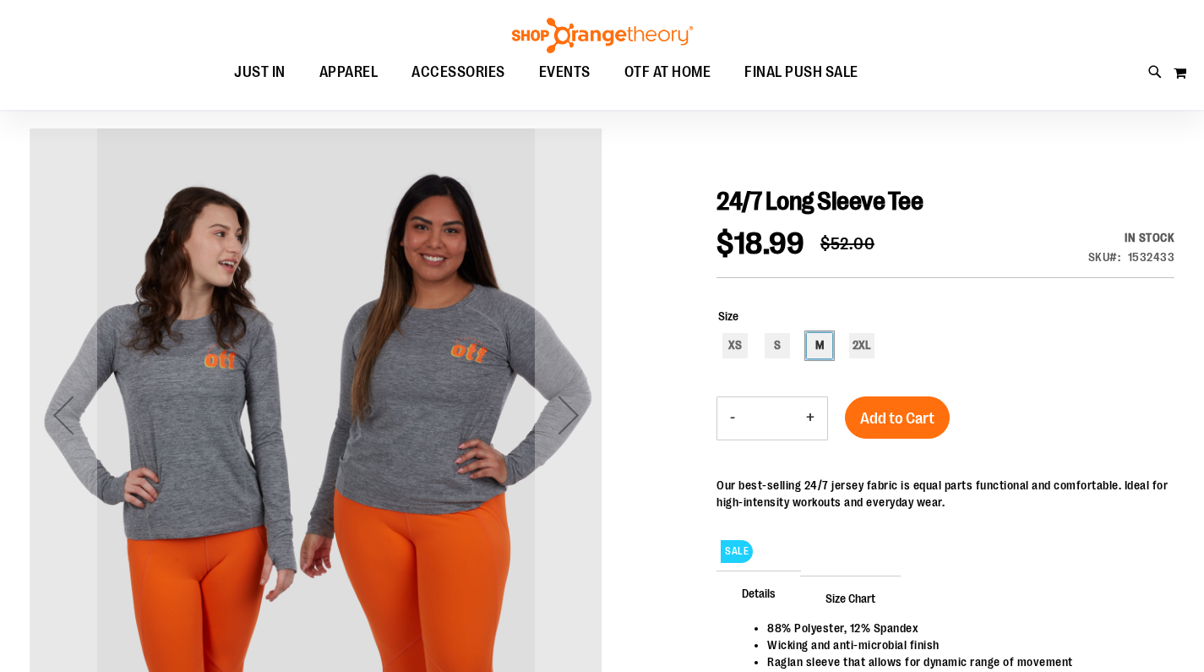
click at [821, 343] on div "M" at bounding box center [819, 345] width 25 height 25
type input "***"
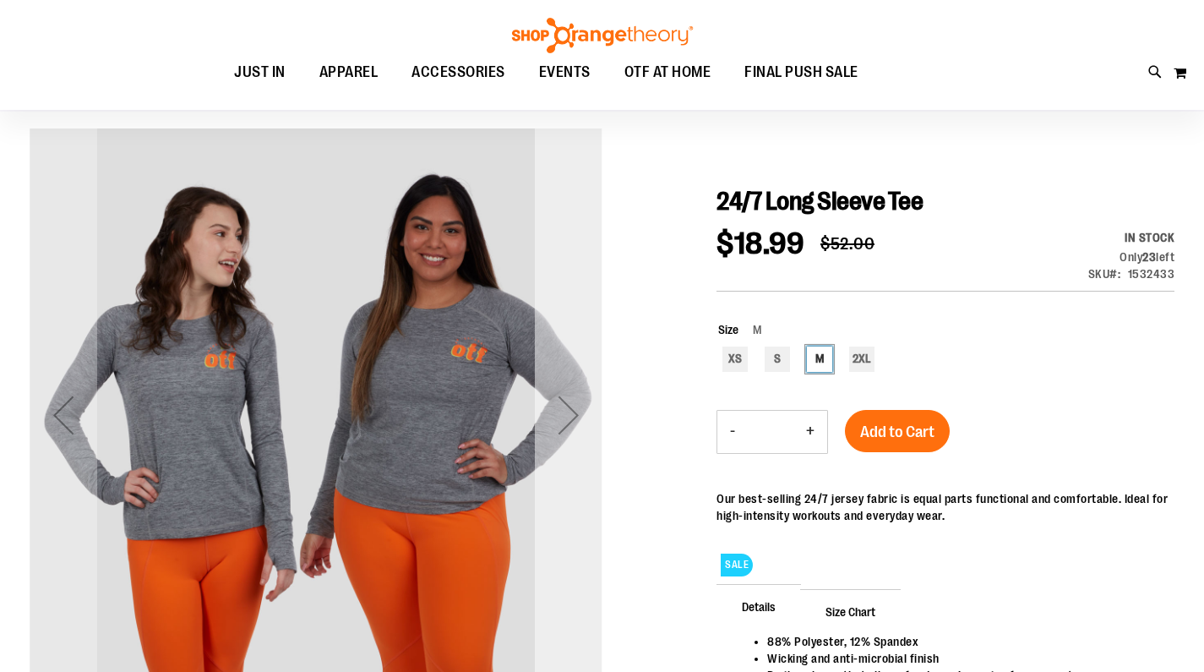
click at [575, 417] on div "Next" at bounding box center [569, 415] width 68 height 68
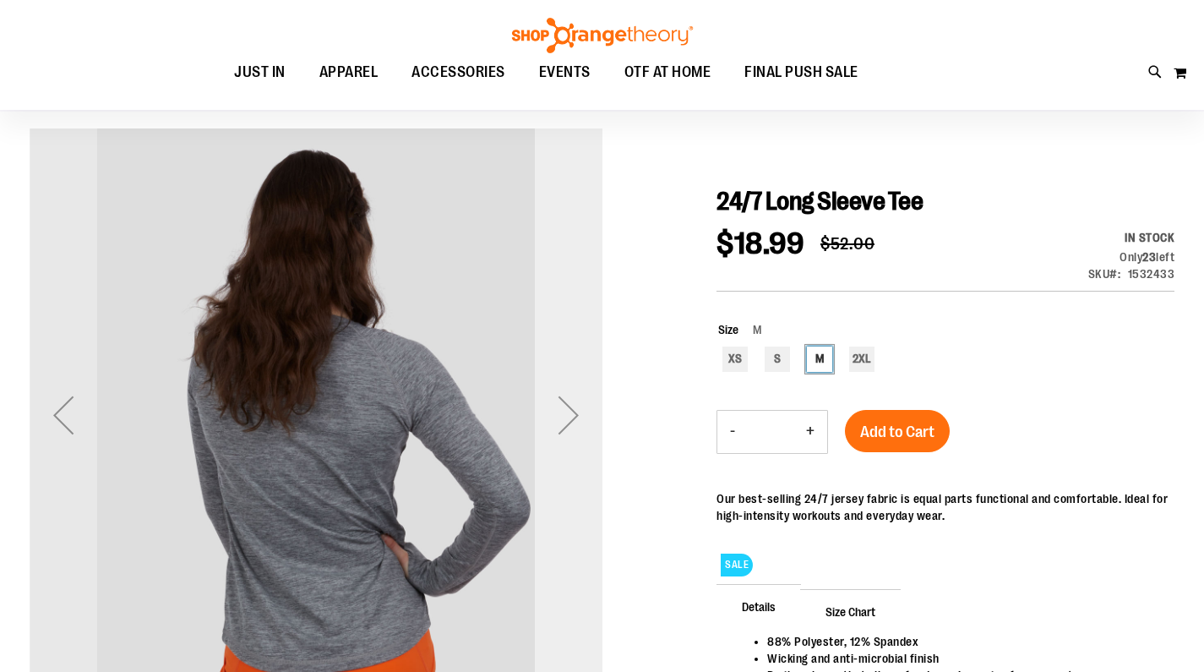
click at [575, 417] on div "Next" at bounding box center [569, 415] width 68 height 68
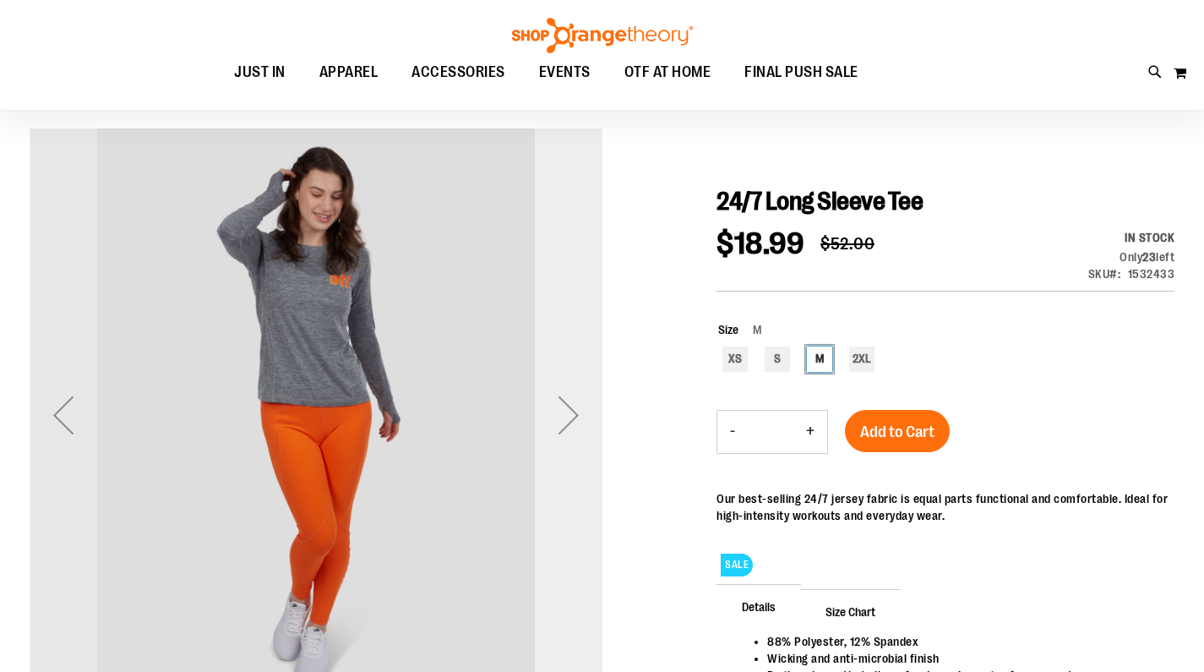
click at [575, 417] on div "Next" at bounding box center [569, 415] width 68 height 68
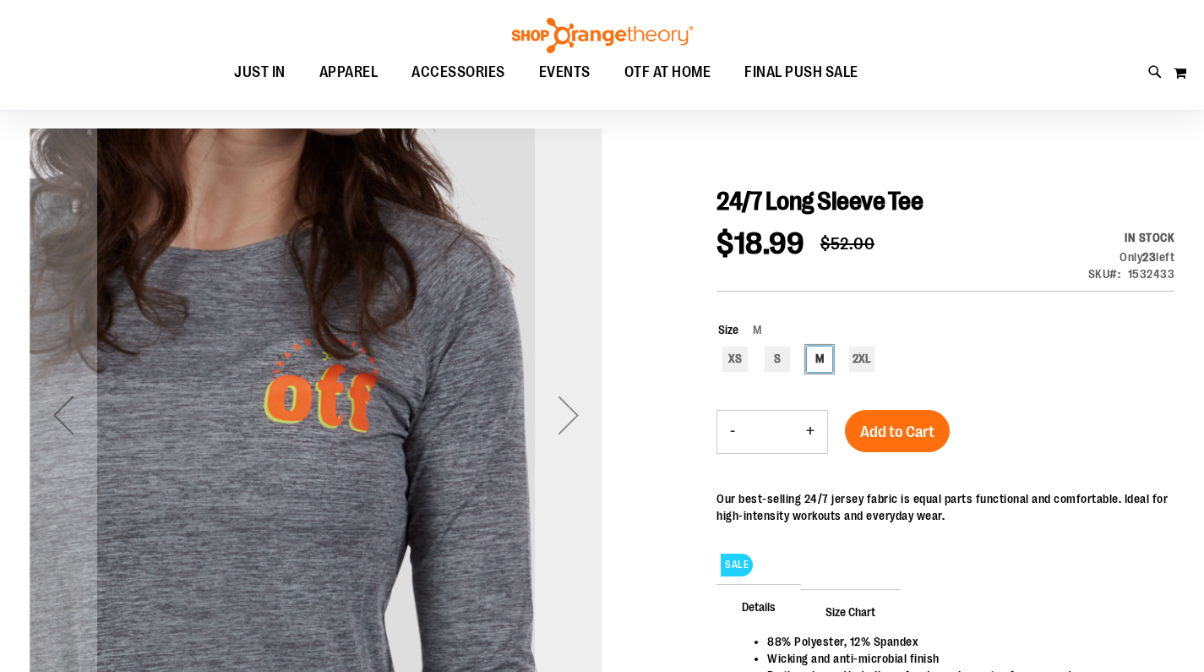
click at [575, 417] on div "Next" at bounding box center [569, 415] width 68 height 68
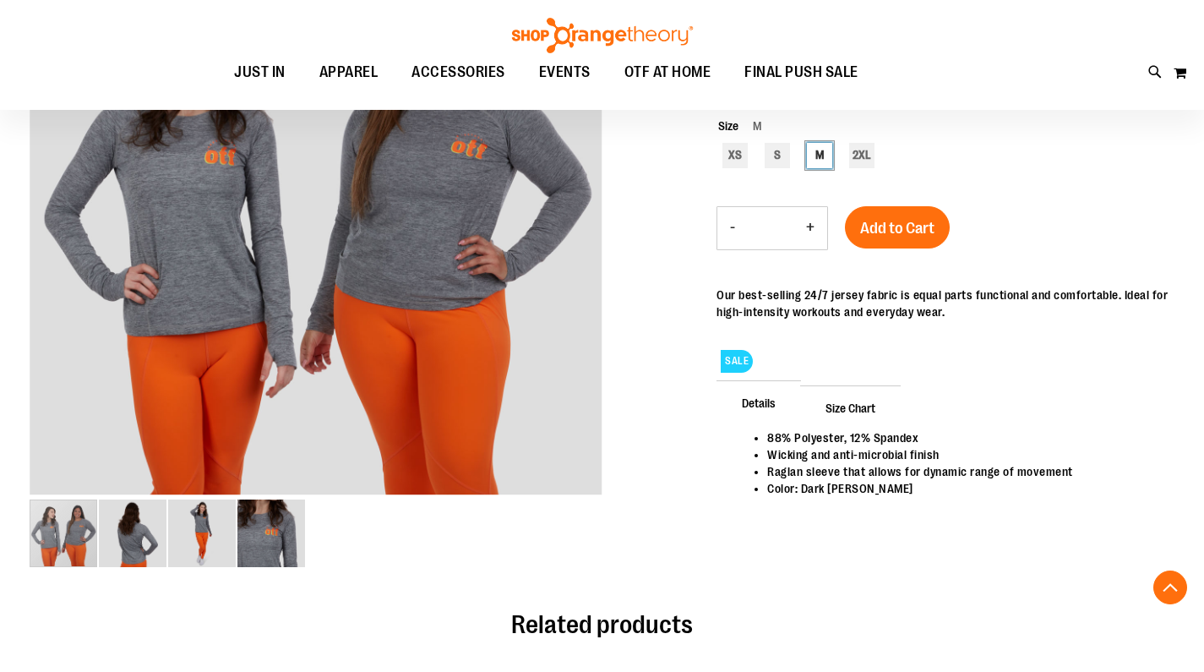
scroll to position [288, 0]
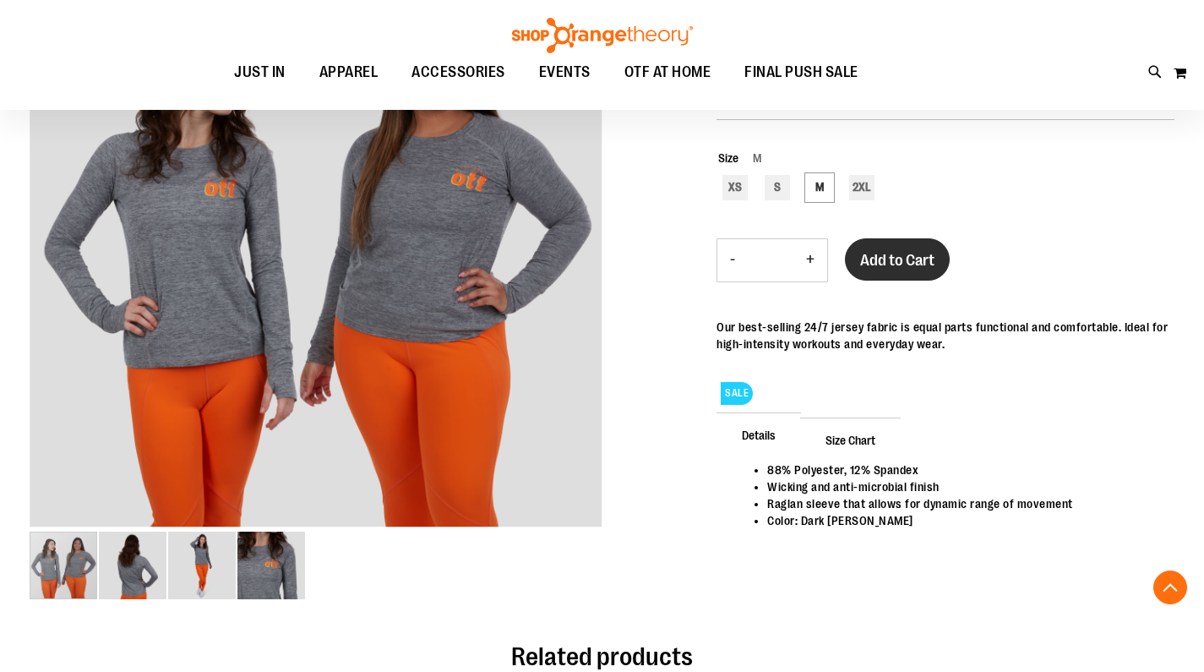
click at [894, 270] on button "Add to Cart" at bounding box center [897, 259] width 105 height 42
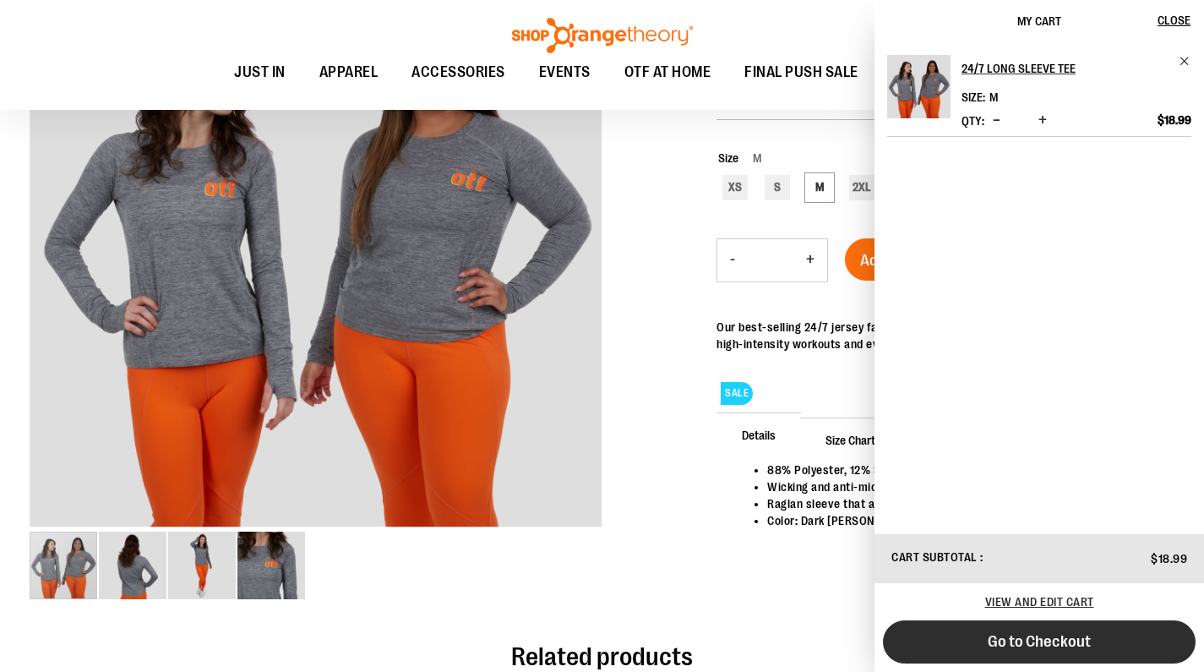
click at [1006, 648] on span "Go to Checkout" at bounding box center [1039, 641] width 103 height 19
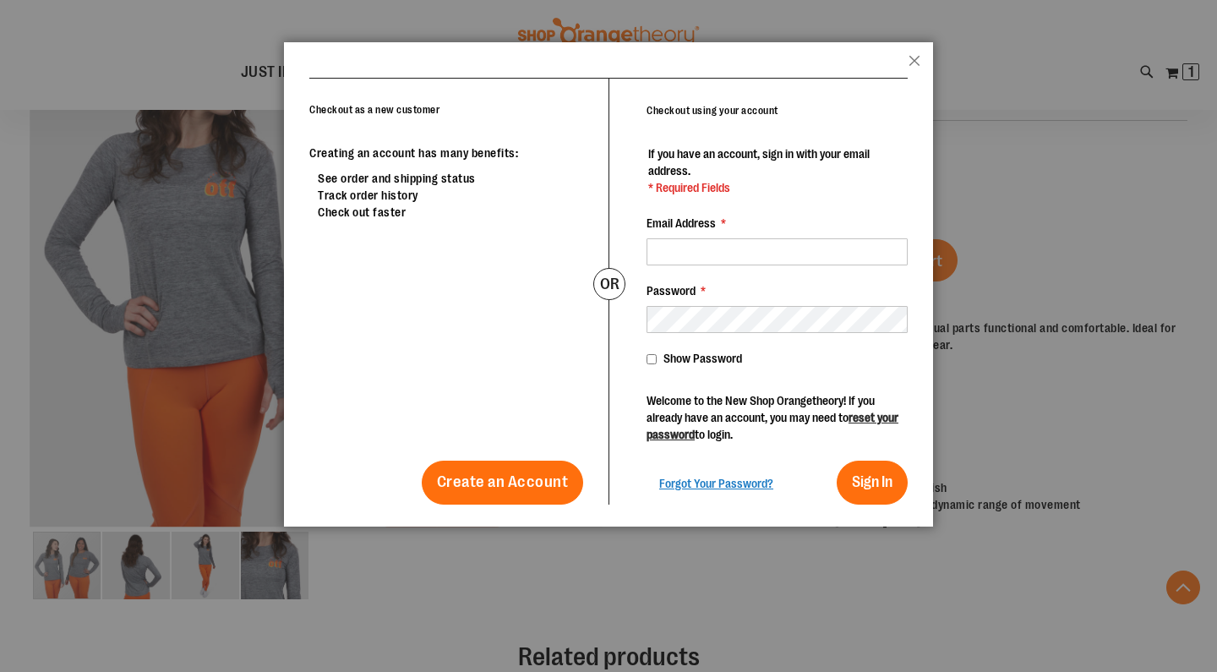
click at [904, 63] on header "popup-authentication popup Close" at bounding box center [608, 59] width 649 height 35
click at [910, 66] on button "Close" at bounding box center [914, 66] width 12 height 22
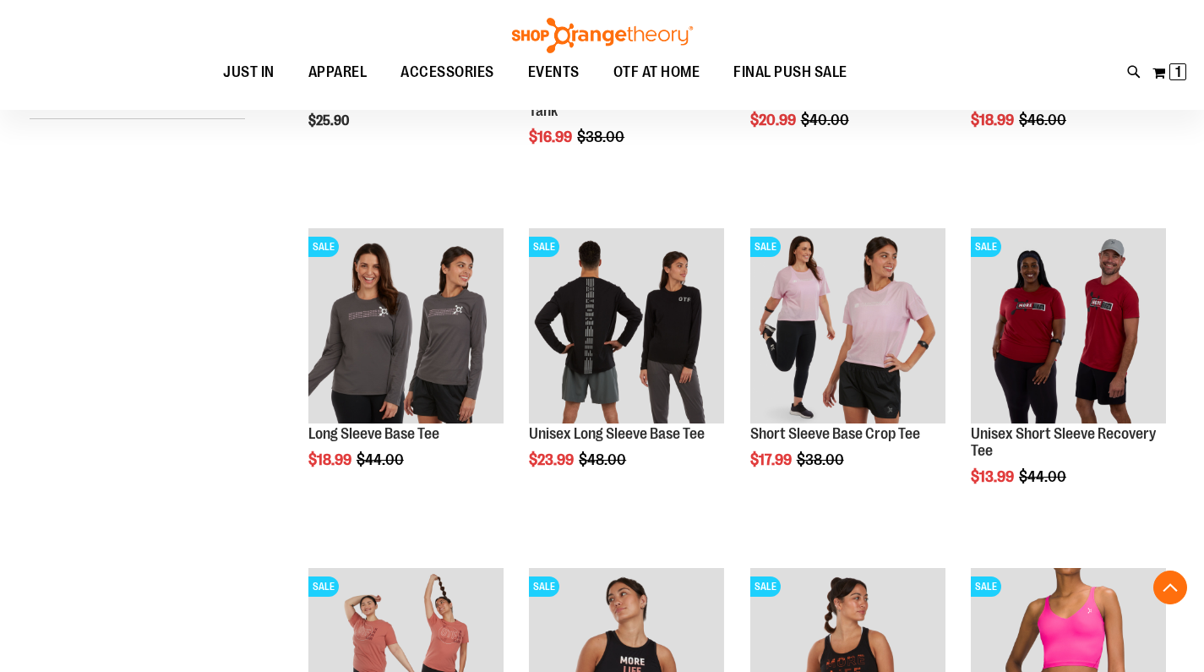
scroll to position [536, 0]
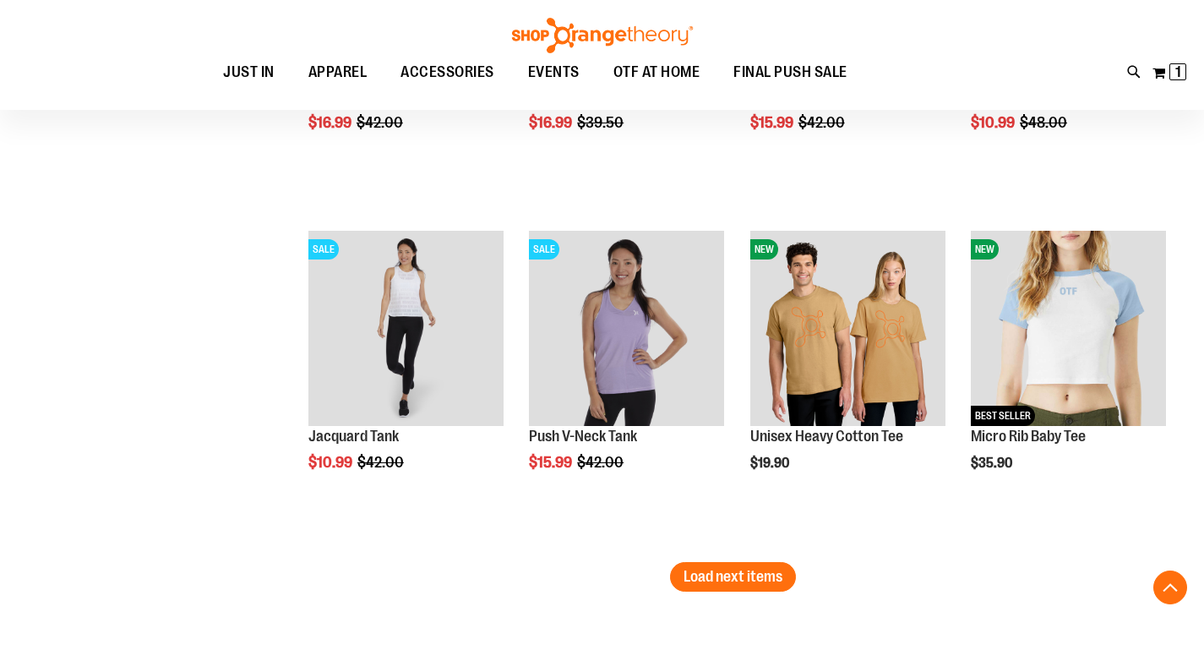
scroll to position [2833, 0]
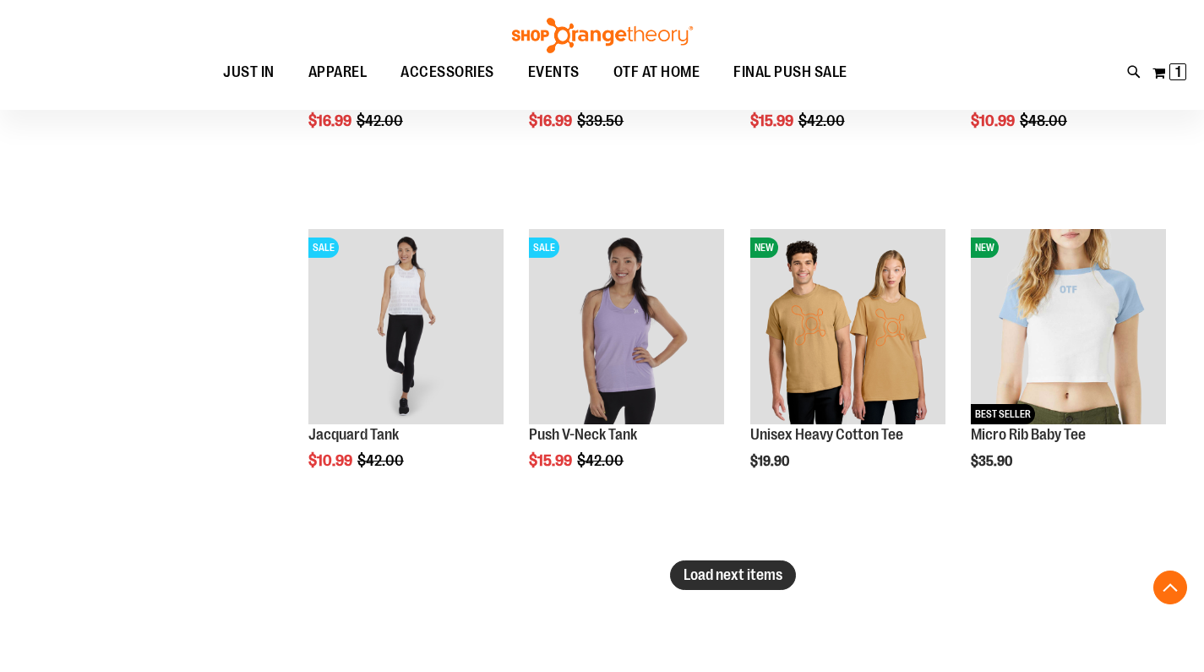
click at [712, 566] on span "Load next items" at bounding box center [733, 574] width 99 height 17
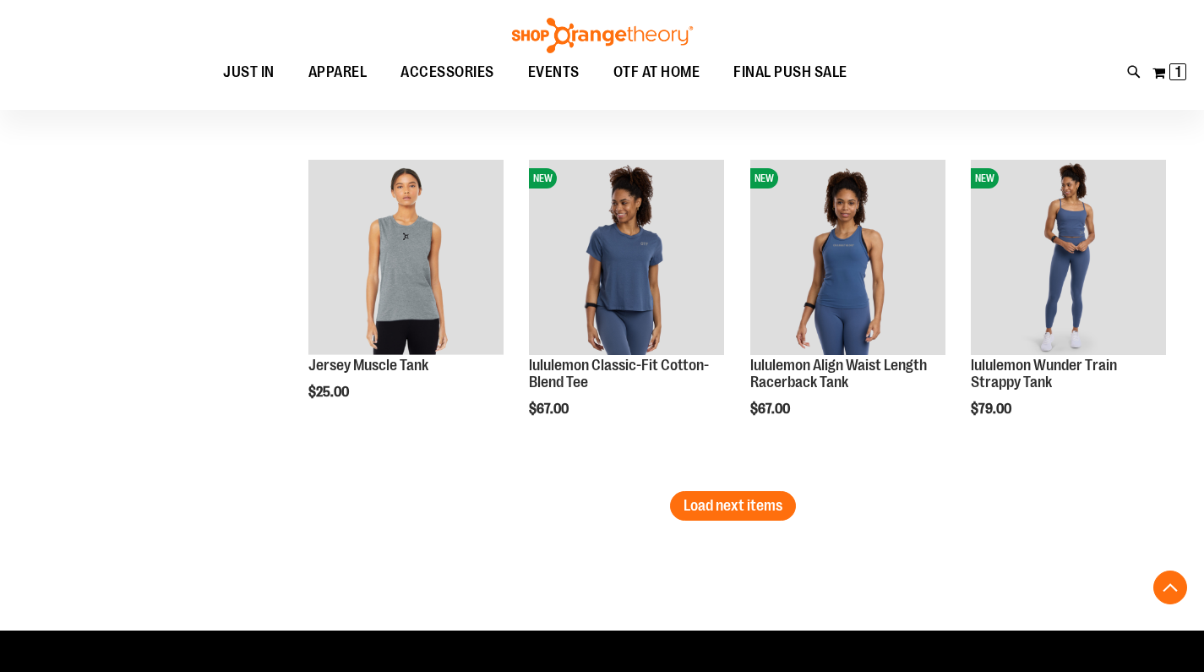
scroll to position [3924, 0]
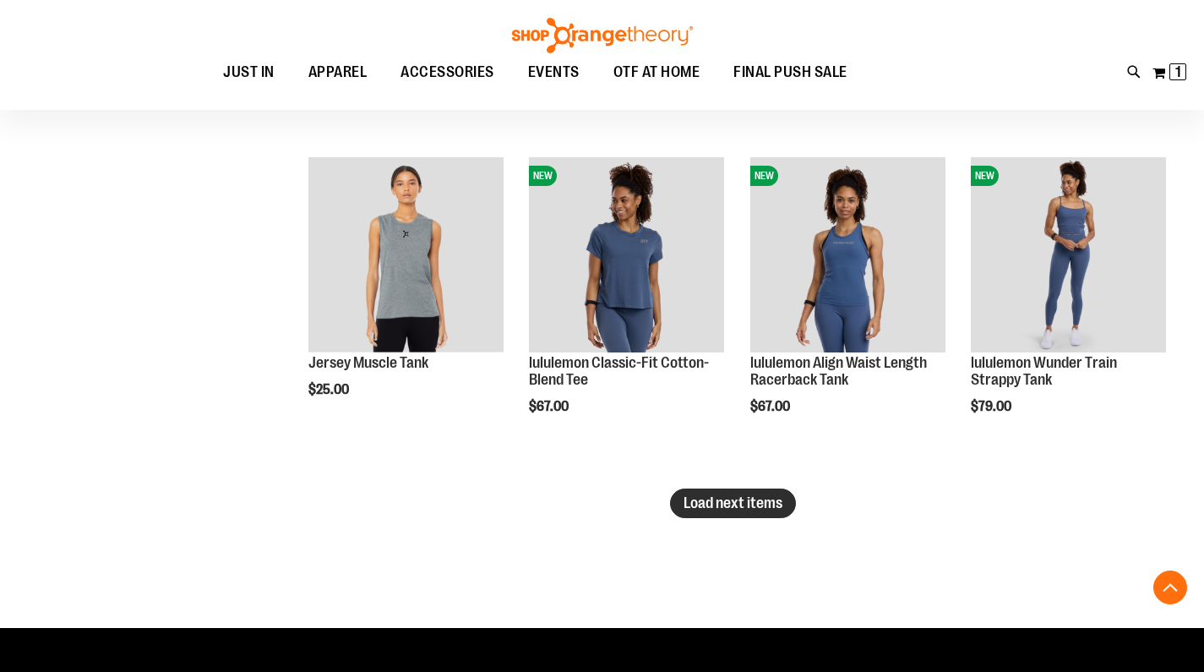
click at [745, 495] on span "Load next items" at bounding box center [733, 502] width 99 height 17
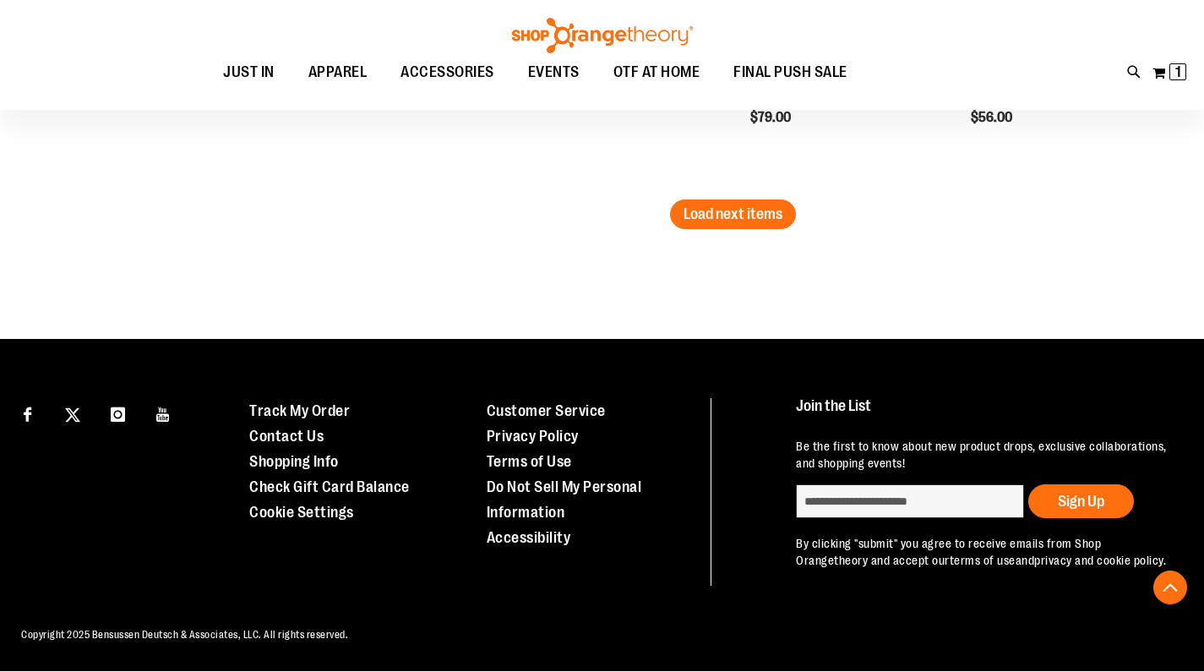
scroll to position [5231, 0]
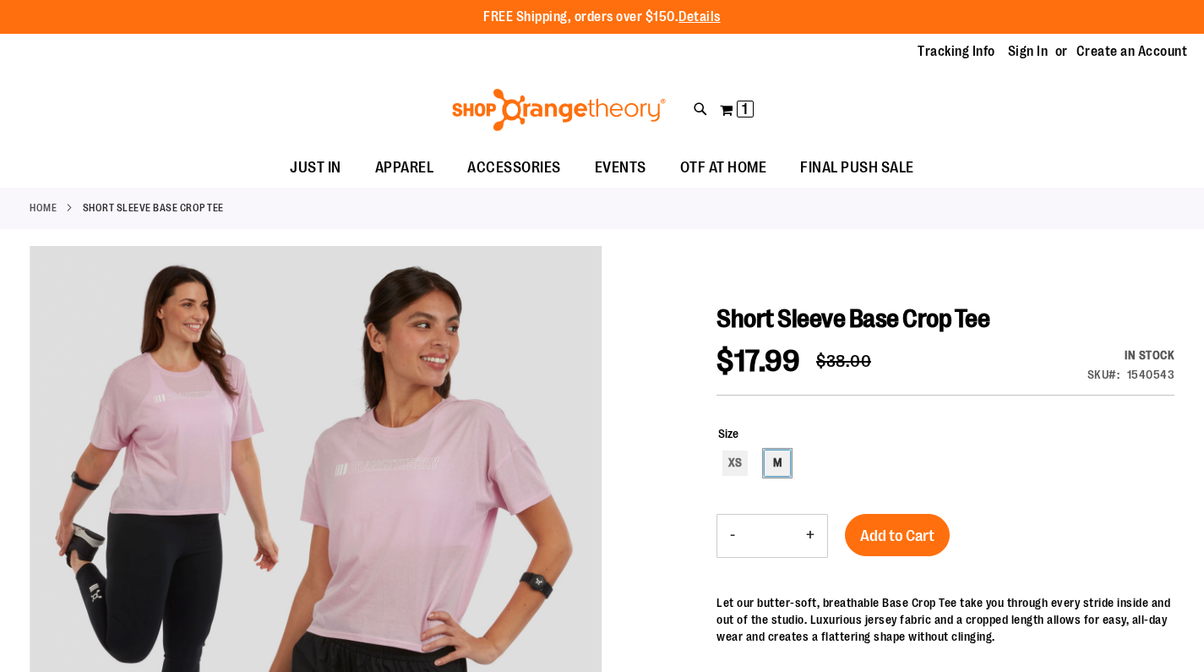
click at [782, 463] on div "M" at bounding box center [777, 462] width 25 height 25
type input "***"
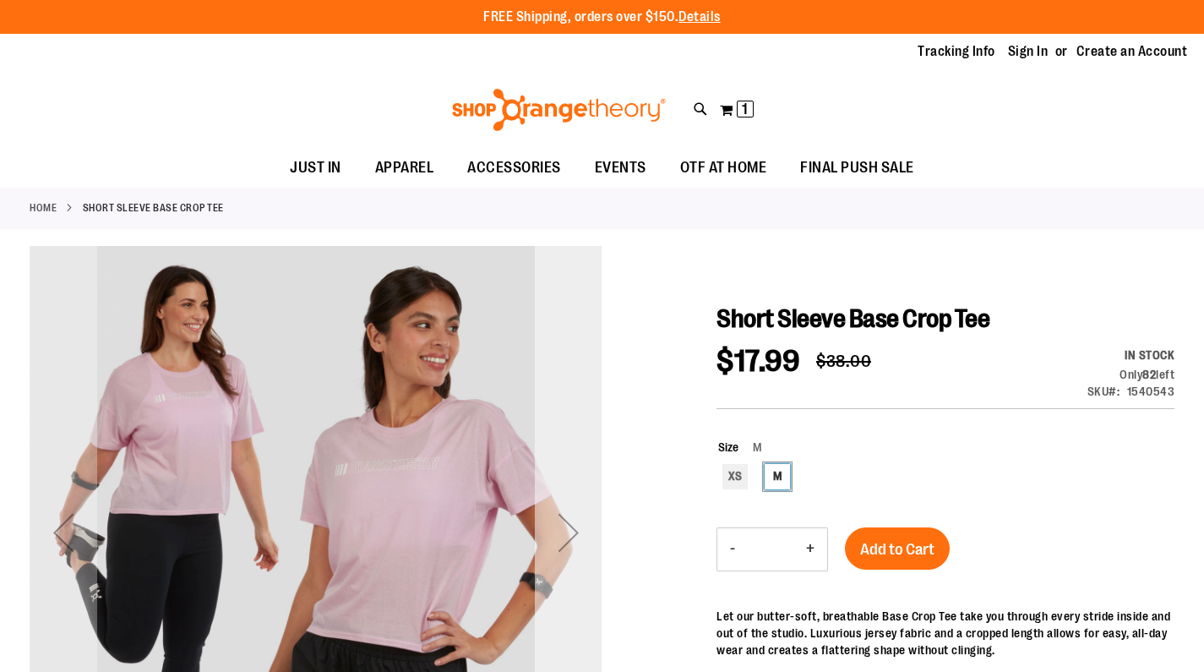
click at [572, 511] on div "Next" at bounding box center [569, 533] width 68 height 68
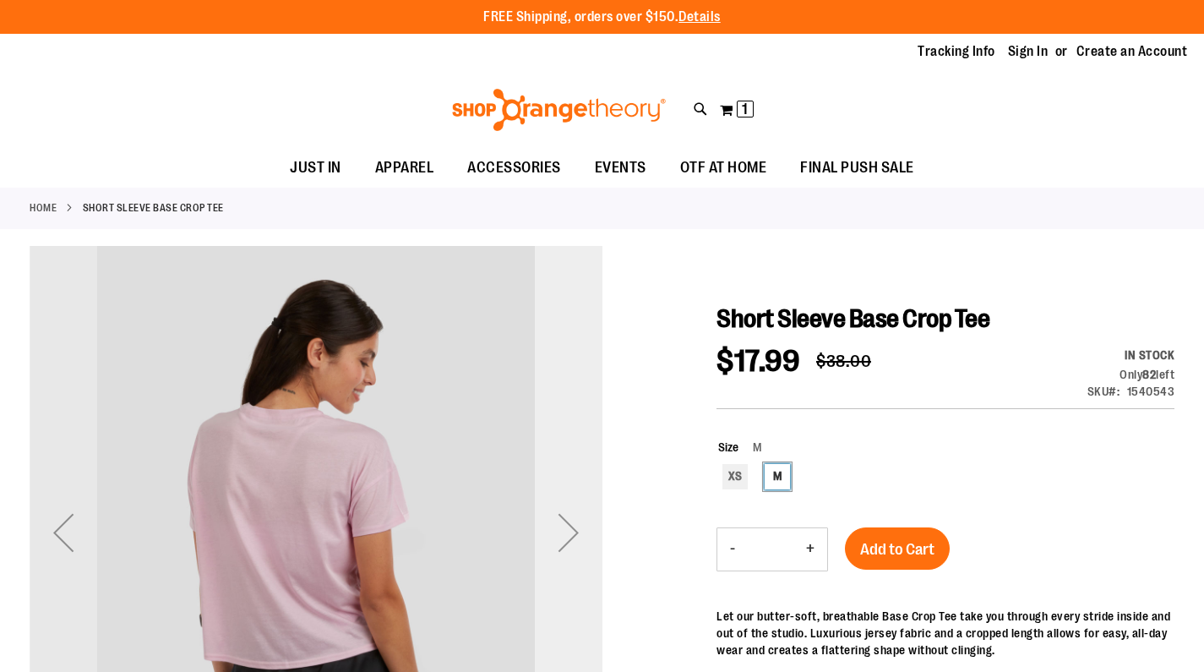
click at [572, 511] on div "Next" at bounding box center [569, 533] width 68 height 68
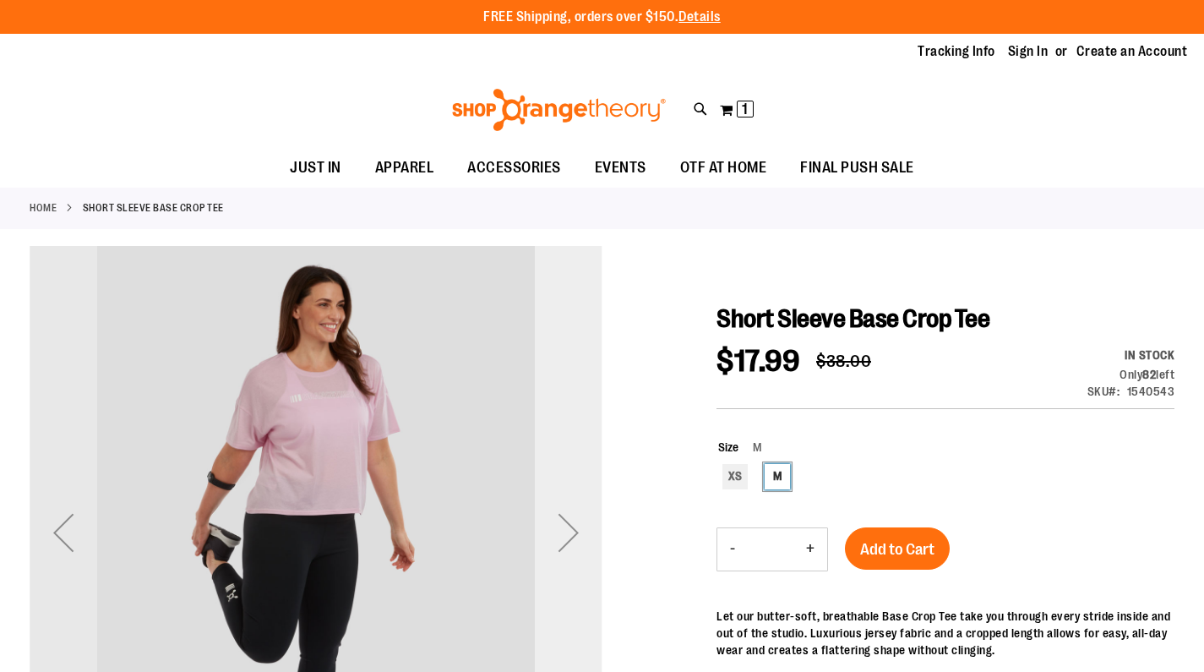
click at [572, 511] on div "Next" at bounding box center [569, 533] width 68 height 68
